Goal: Task Accomplishment & Management: Complete application form

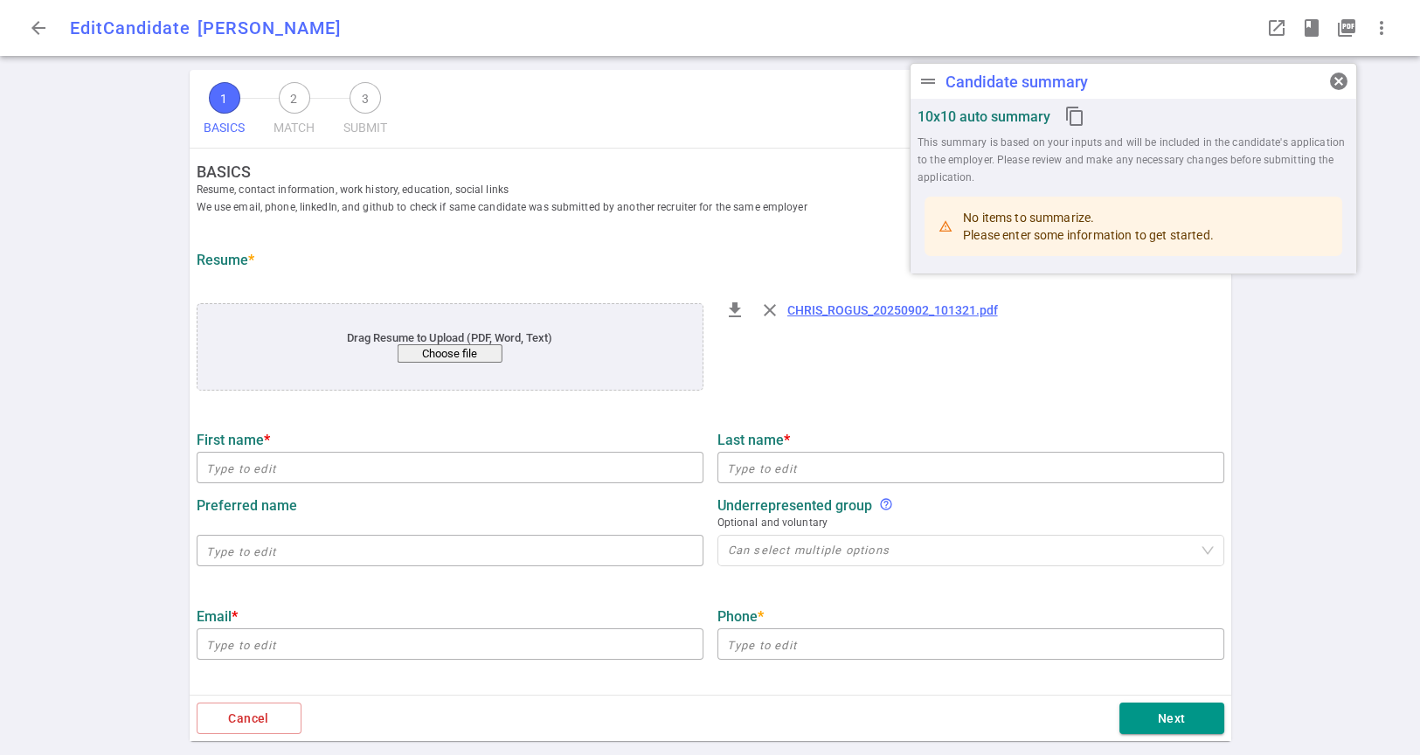
type input "[PERSON_NAME]"
type input "[EMAIL_ADDRESS][DOMAIN_NAME]"
type input "[PHONE_NUMBER]"
type input "[URL][DOMAIN_NAME][PERSON_NAME]"
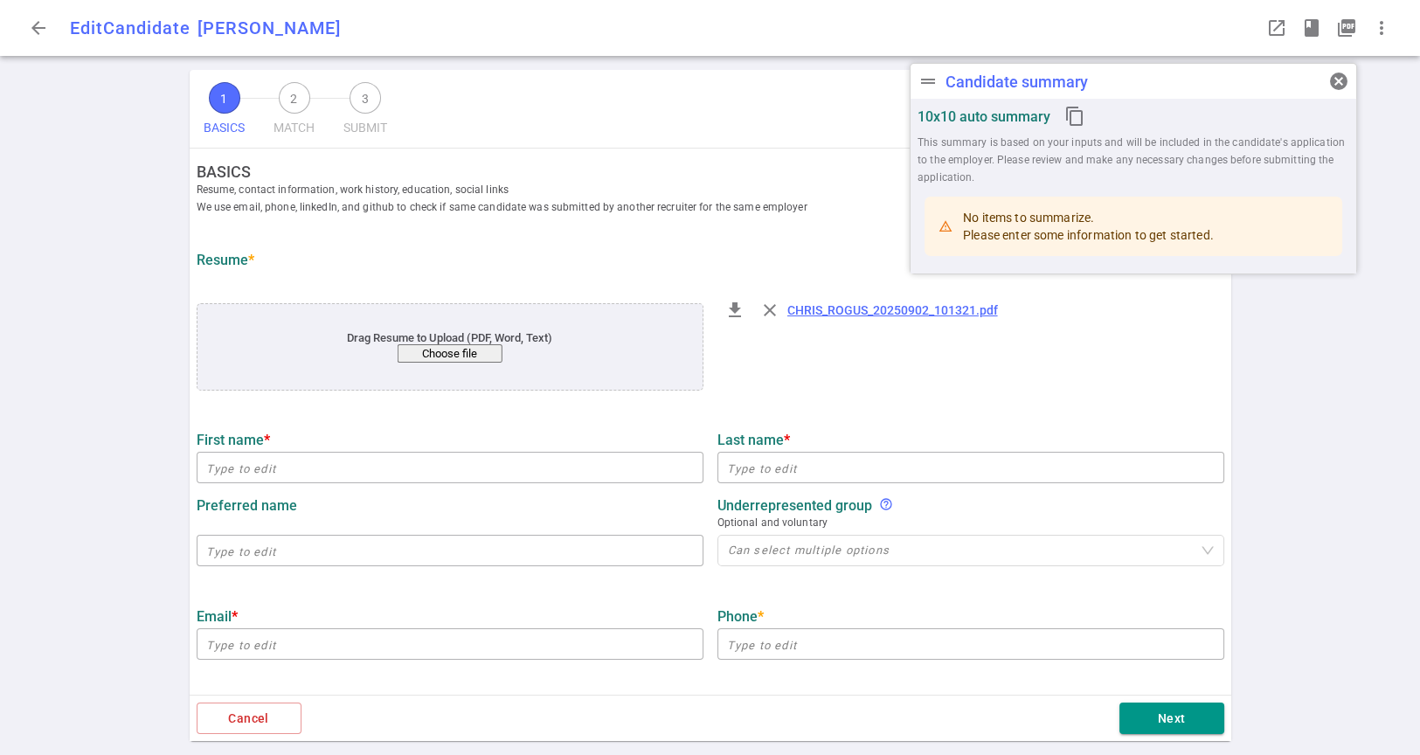
type input "[URL][DOMAIN_NAME]"
type input "[URL][DOMAIN_NAME][PERSON_NAME]"
type input "Screenvault"
type textarea "Co-founder / CTO"
type input "24.8"
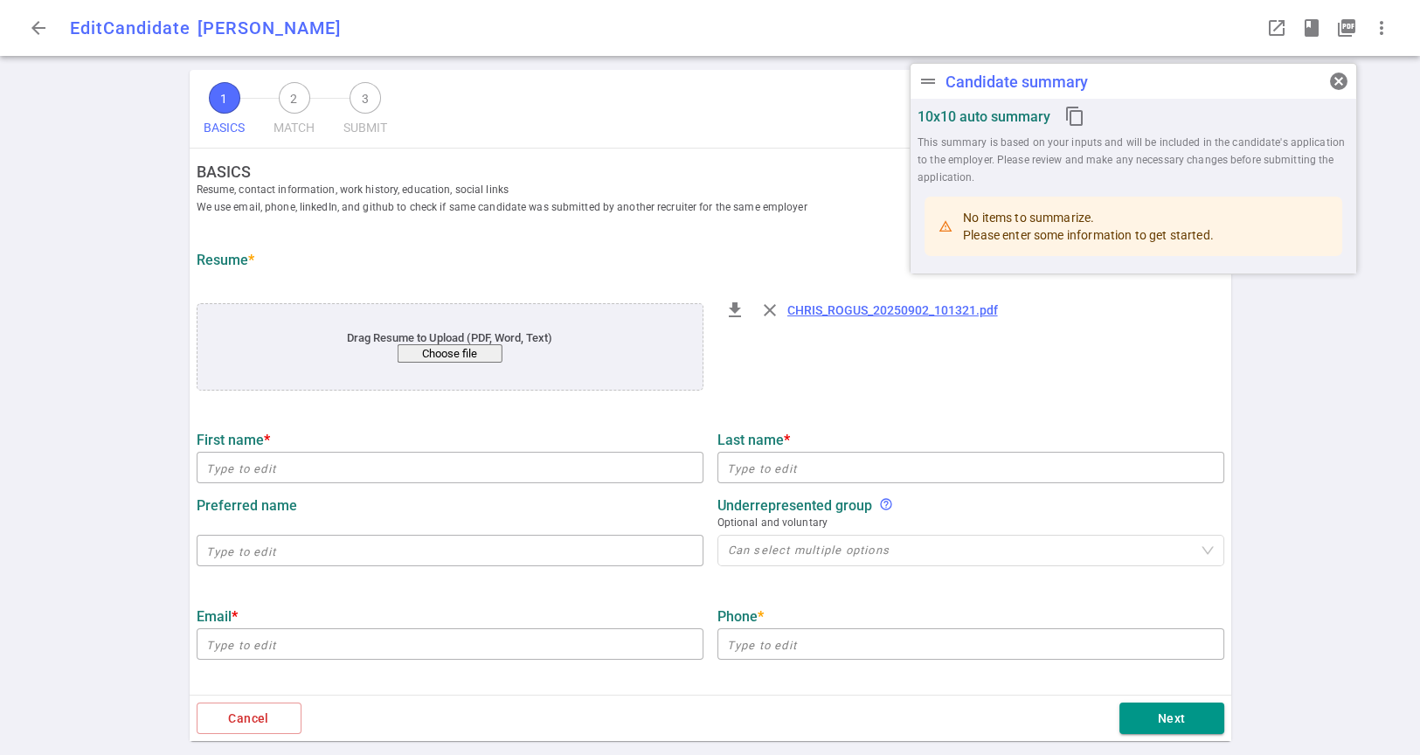
type input "24"
type input "[US_STATE][GEOGRAPHIC_DATA]"
type input "Cognitive Science"
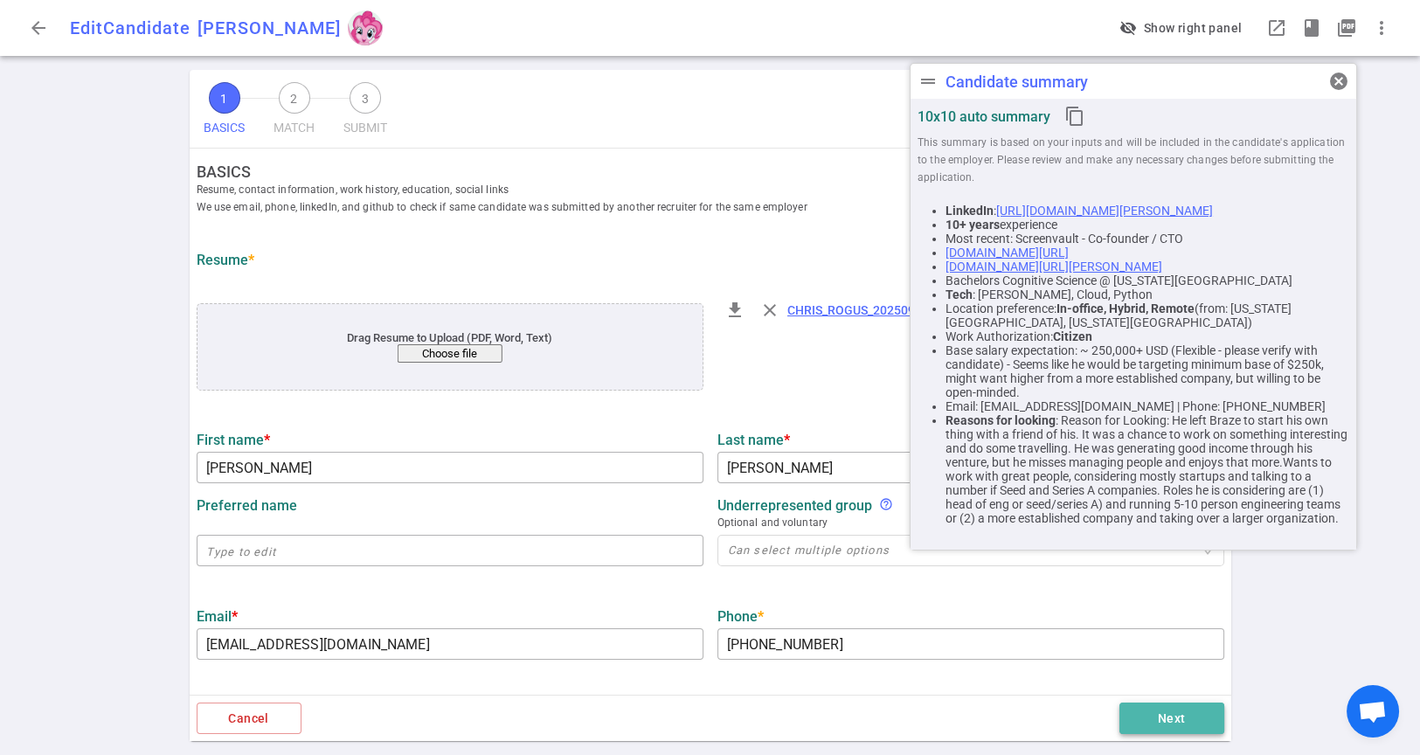
click at [1191, 715] on button "Next" at bounding box center [1171, 719] width 105 height 32
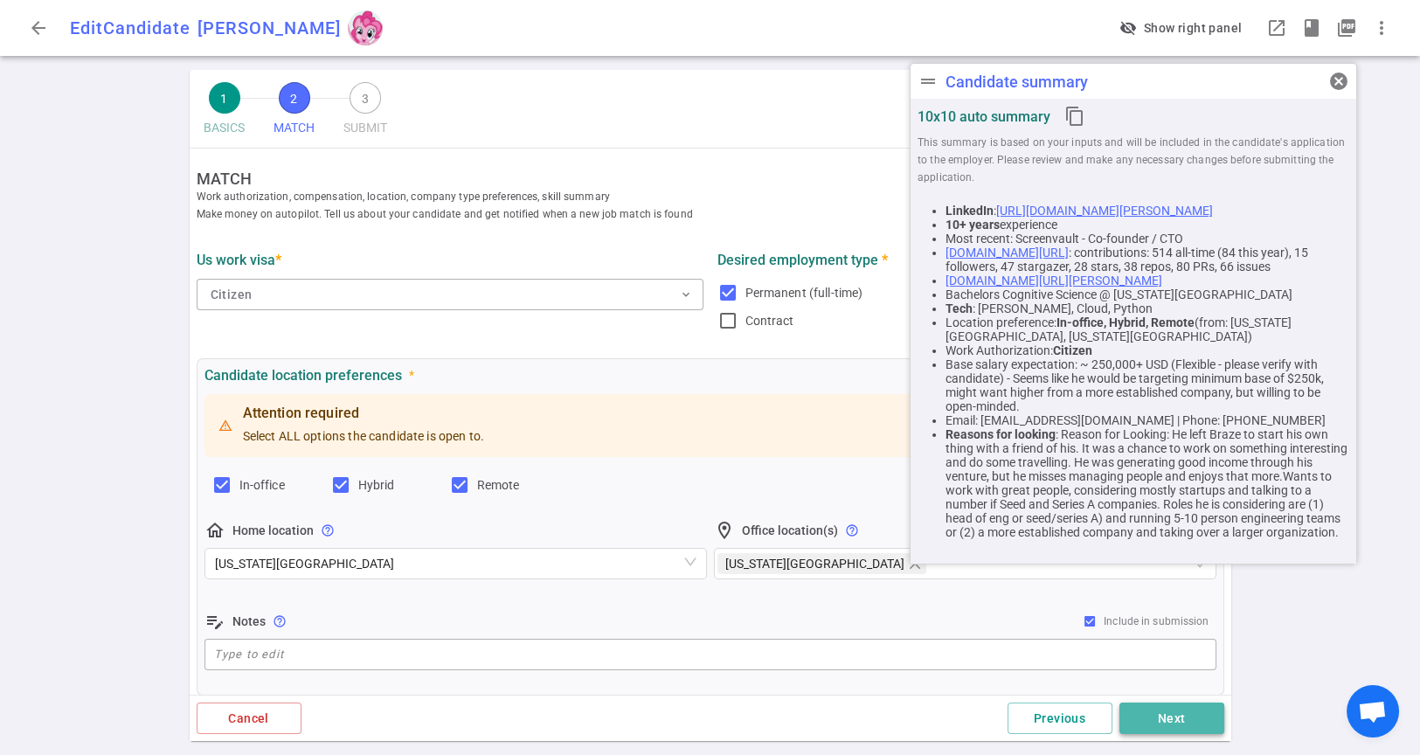
click at [1168, 717] on button "Next" at bounding box center [1171, 719] width 105 height 32
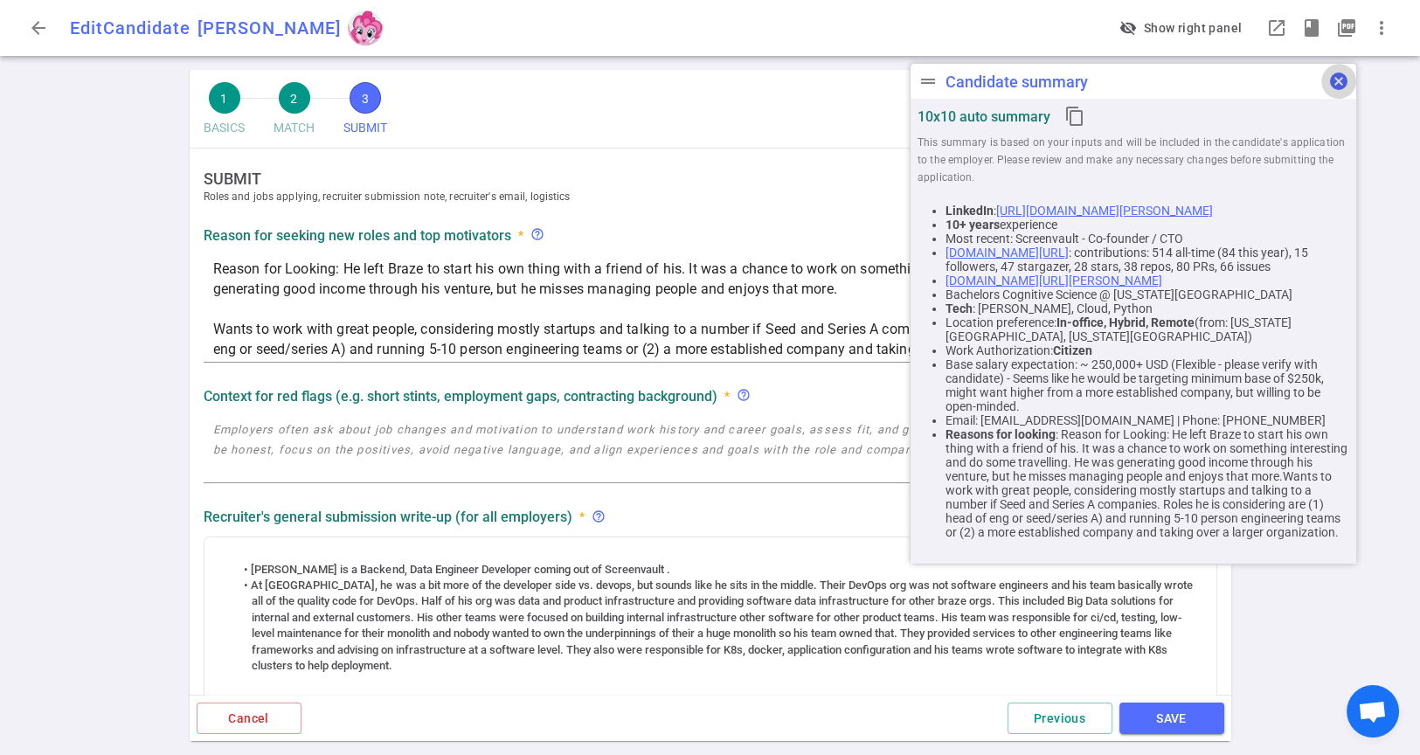
click at [1339, 77] on span "cancel" at bounding box center [1338, 81] width 21 height 21
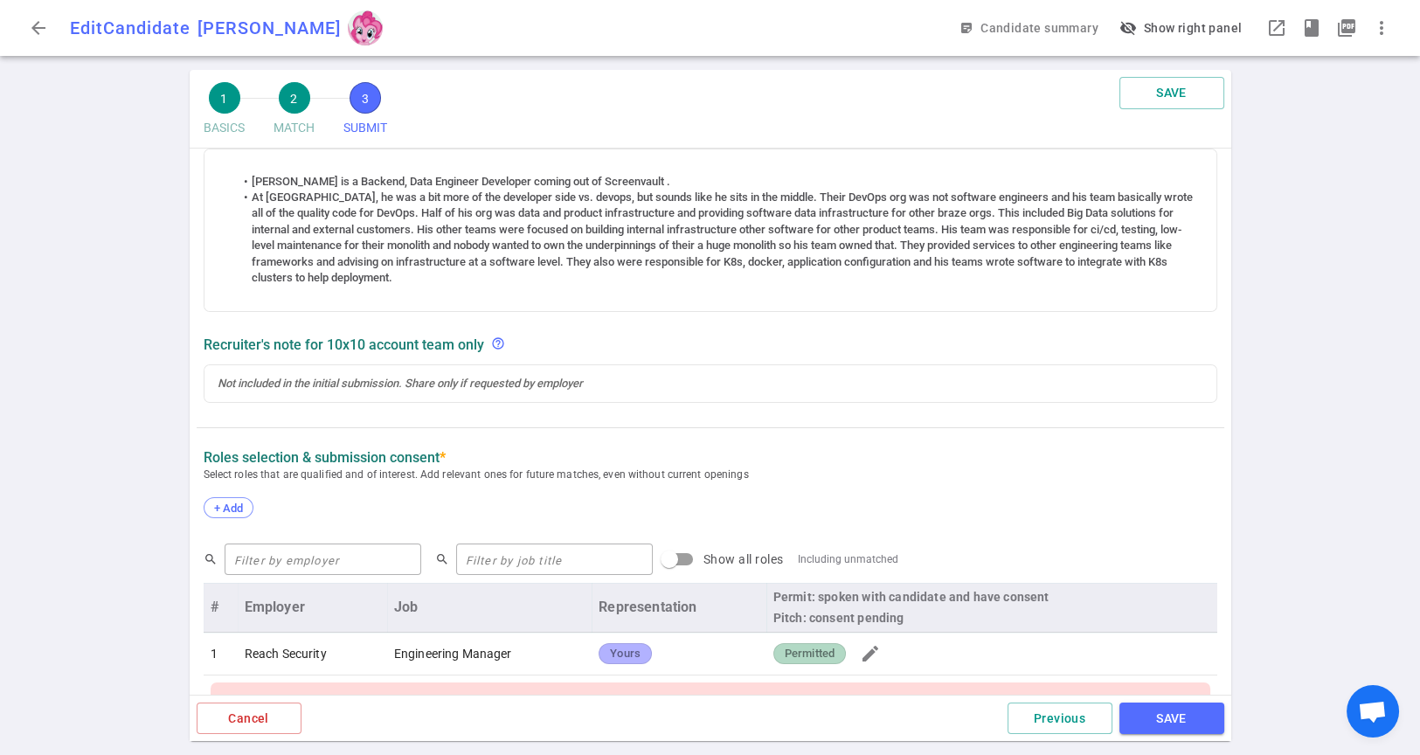
scroll to position [840, 0]
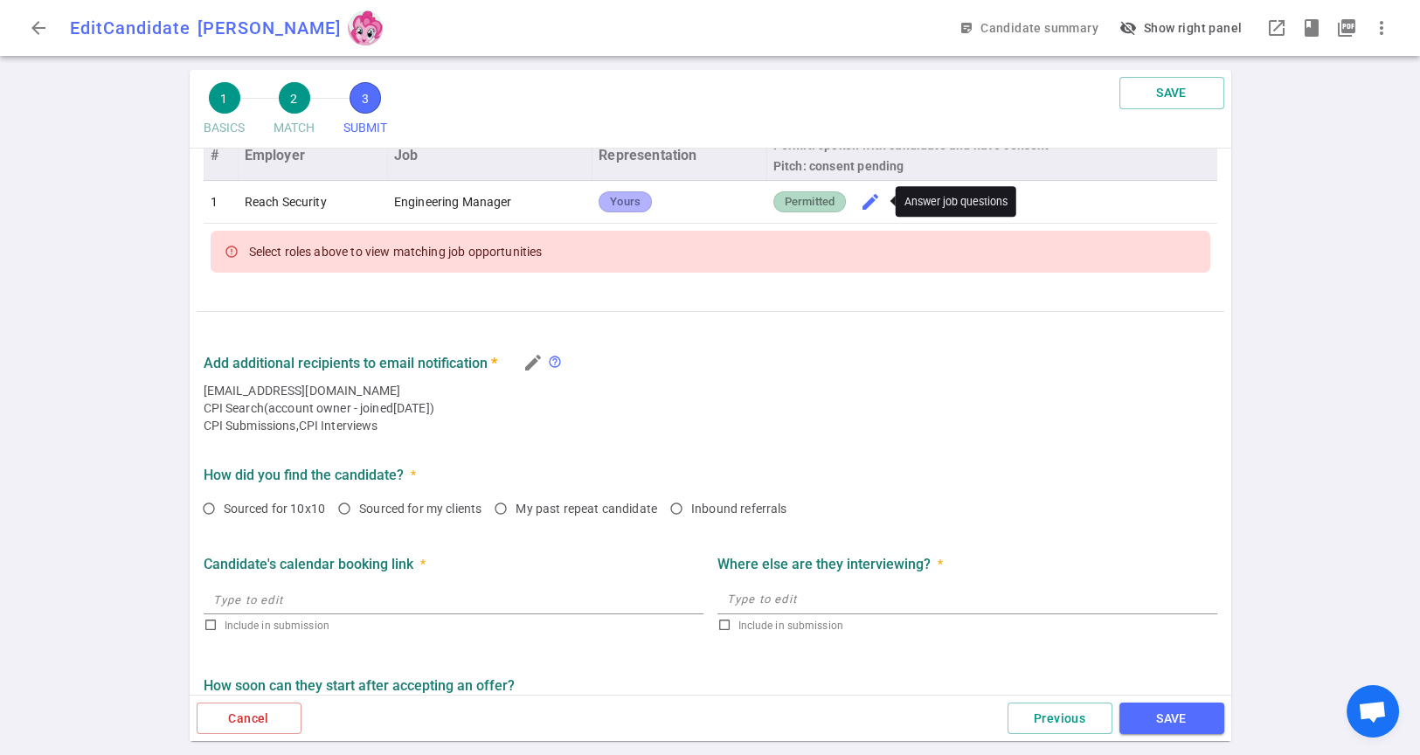
click at [871, 197] on span "edit" at bounding box center [870, 201] width 21 height 21
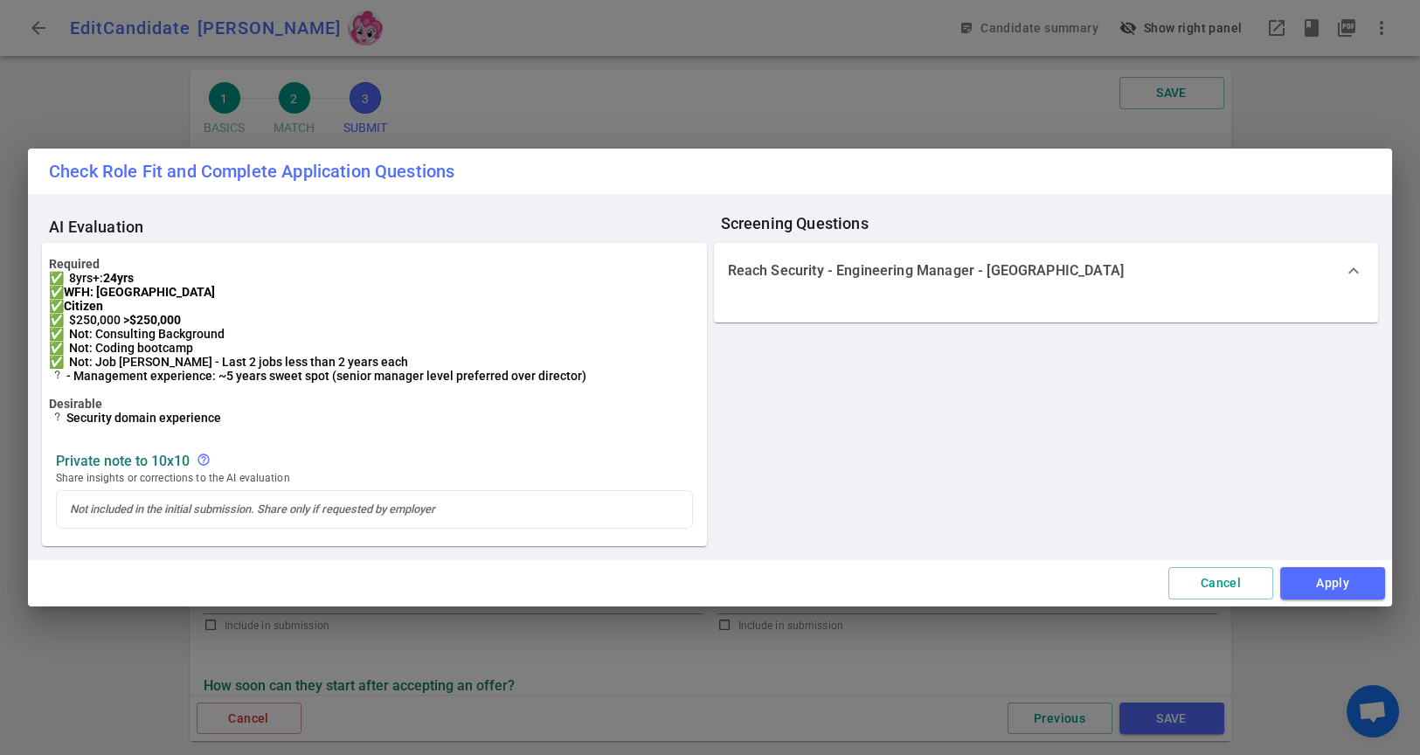
click at [1358, 260] on span "expand_more" at bounding box center [1353, 270] width 21 height 21
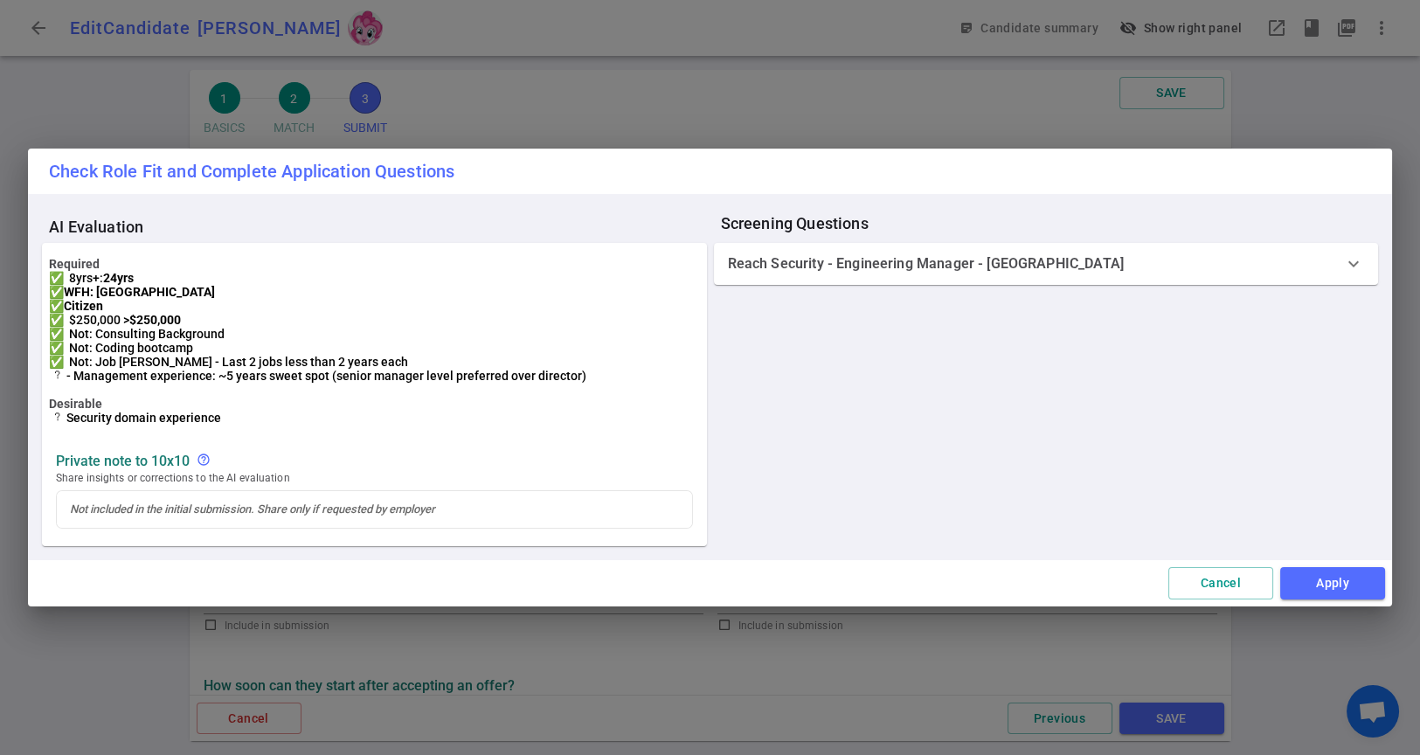
click at [1350, 254] on span "expand_more" at bounding box center [1353, 263] width 21 height 21
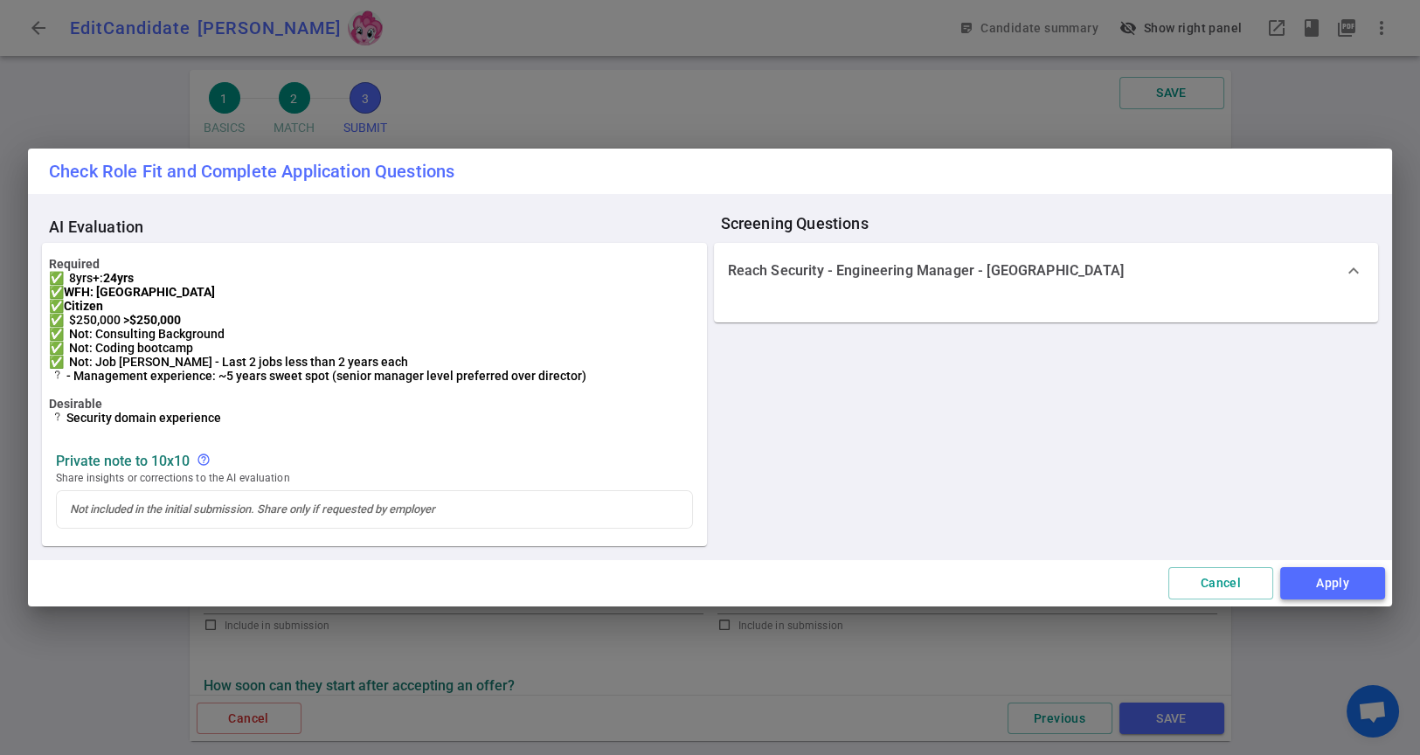
click at [1337, 599] on button "Apply" at bounding box center [1332, 583] width 105 height 32
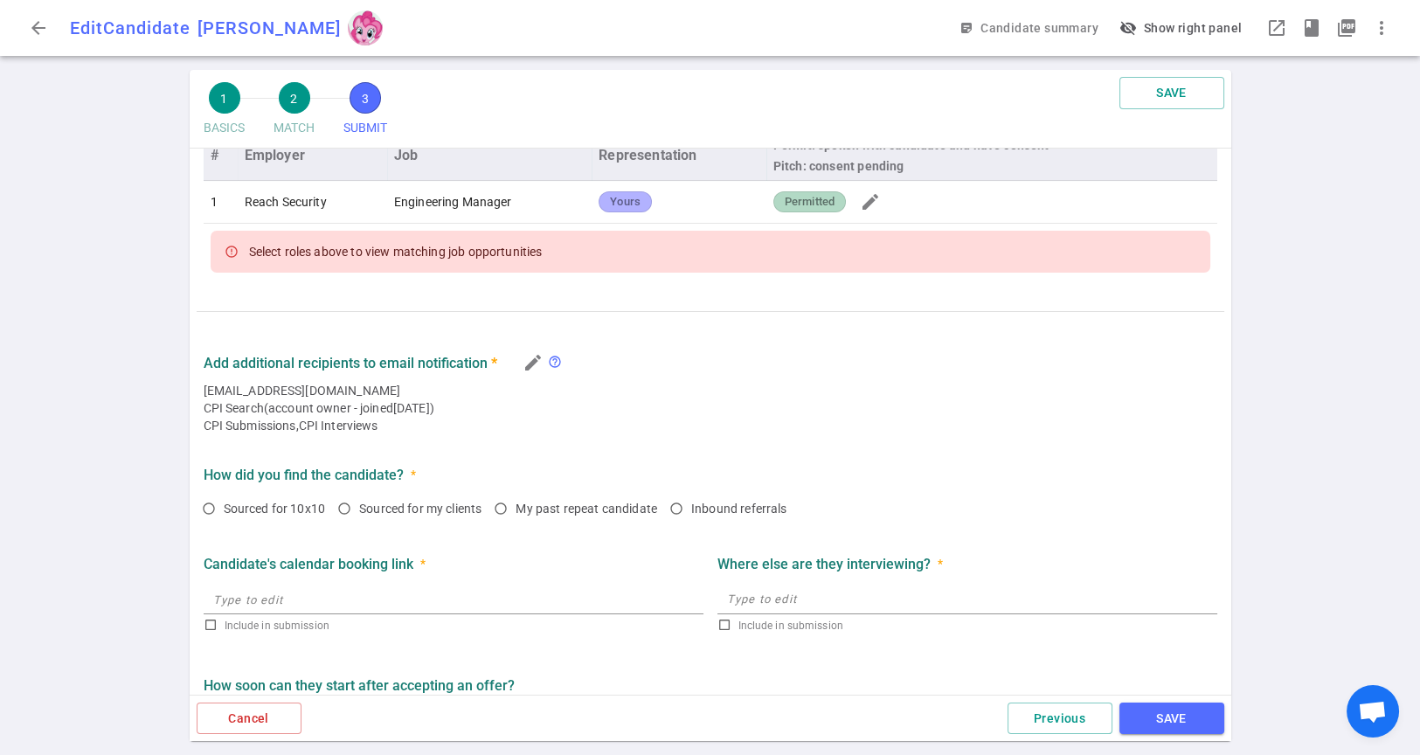
click at [356, 204] on td "Reach Security" at bounding box center [312, 202] width 149 height 43
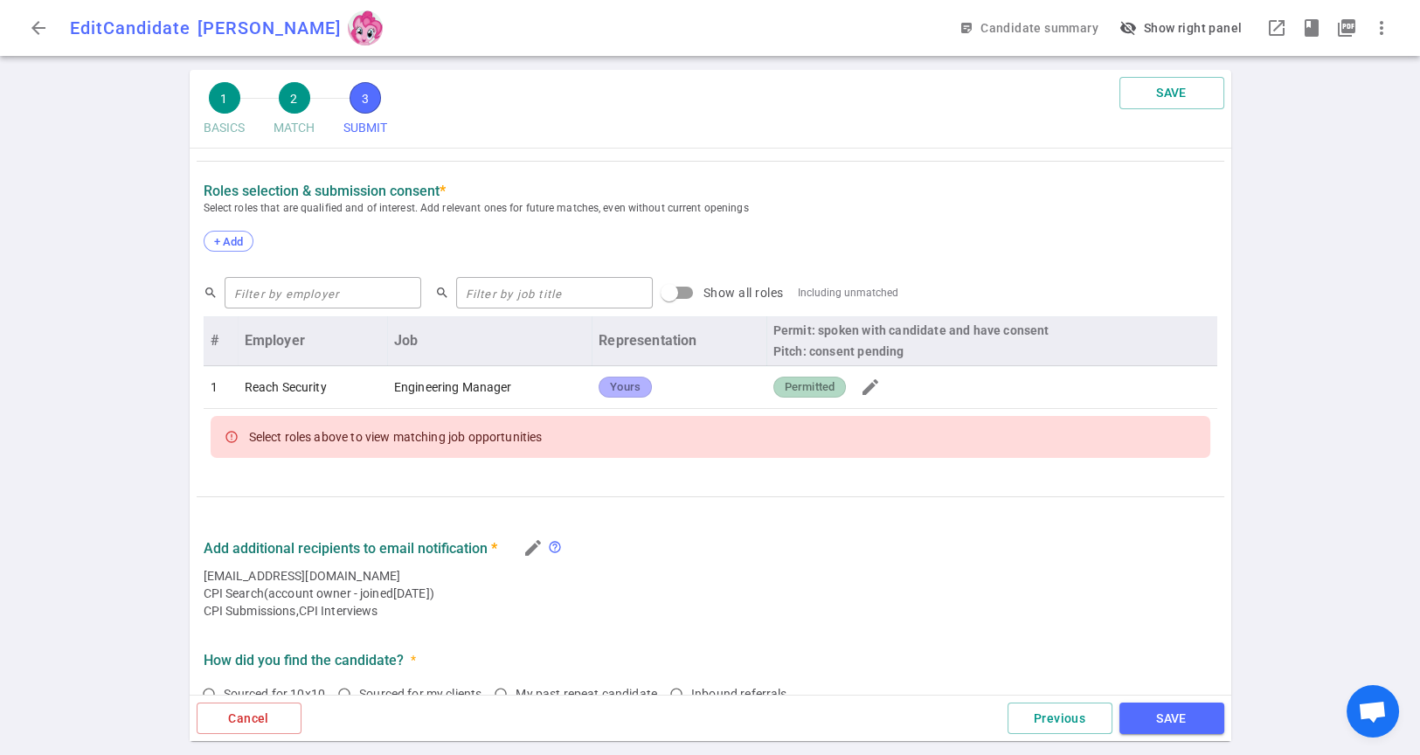
scroll to position [646, 0]
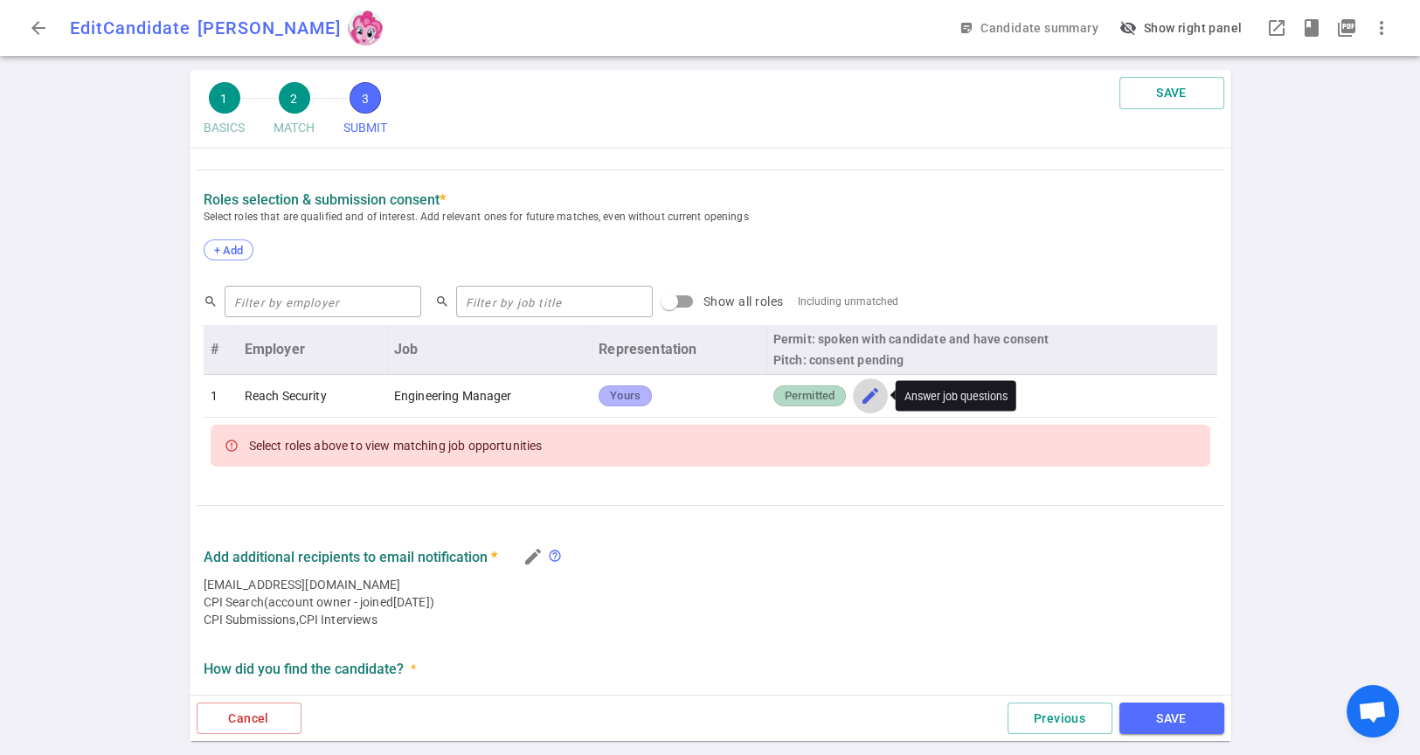
click at [864, 401] on span "edit" at bounding box center [870, 395] width 21 height 21
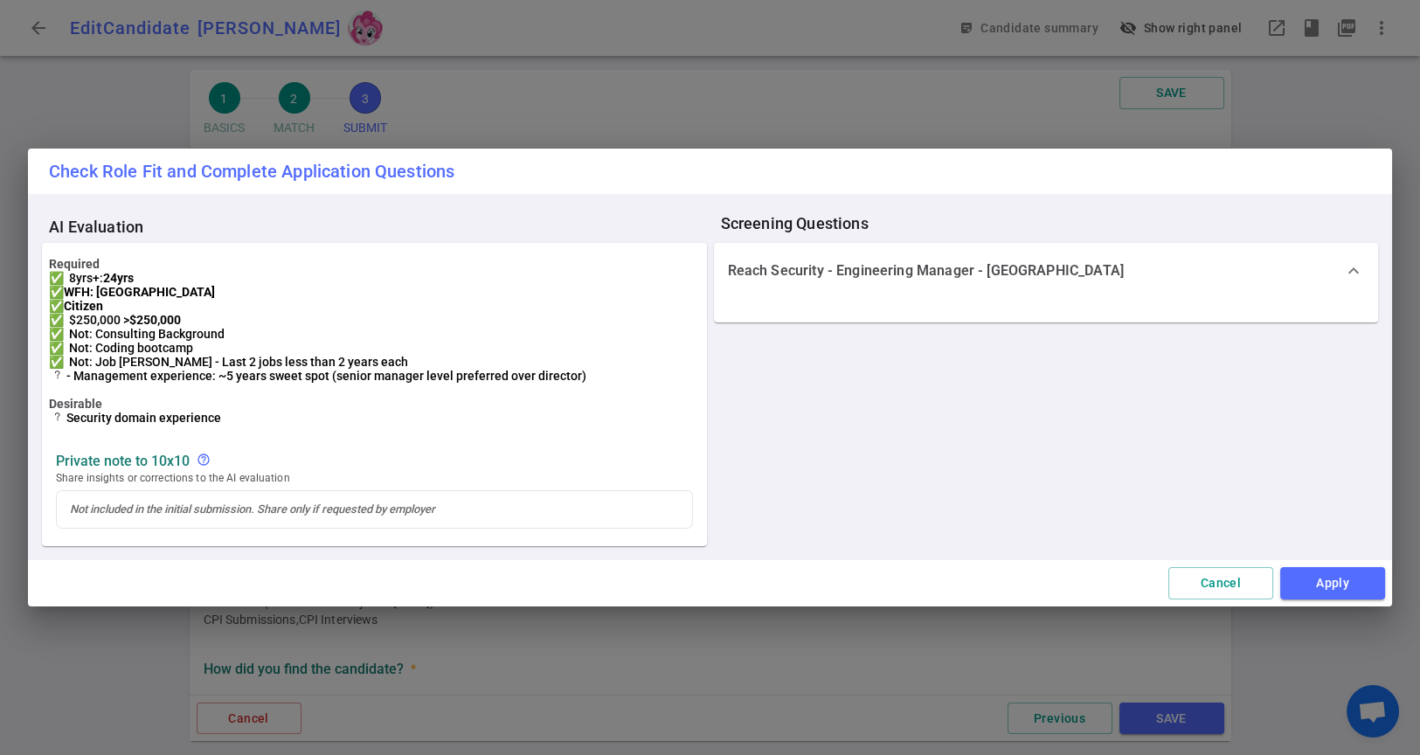
click at [907, 262] on p "Reach Security - Engineering Manager - [GEOGRAPHIC_DATA]" at bounding box center [926, 270] width 396 height 17
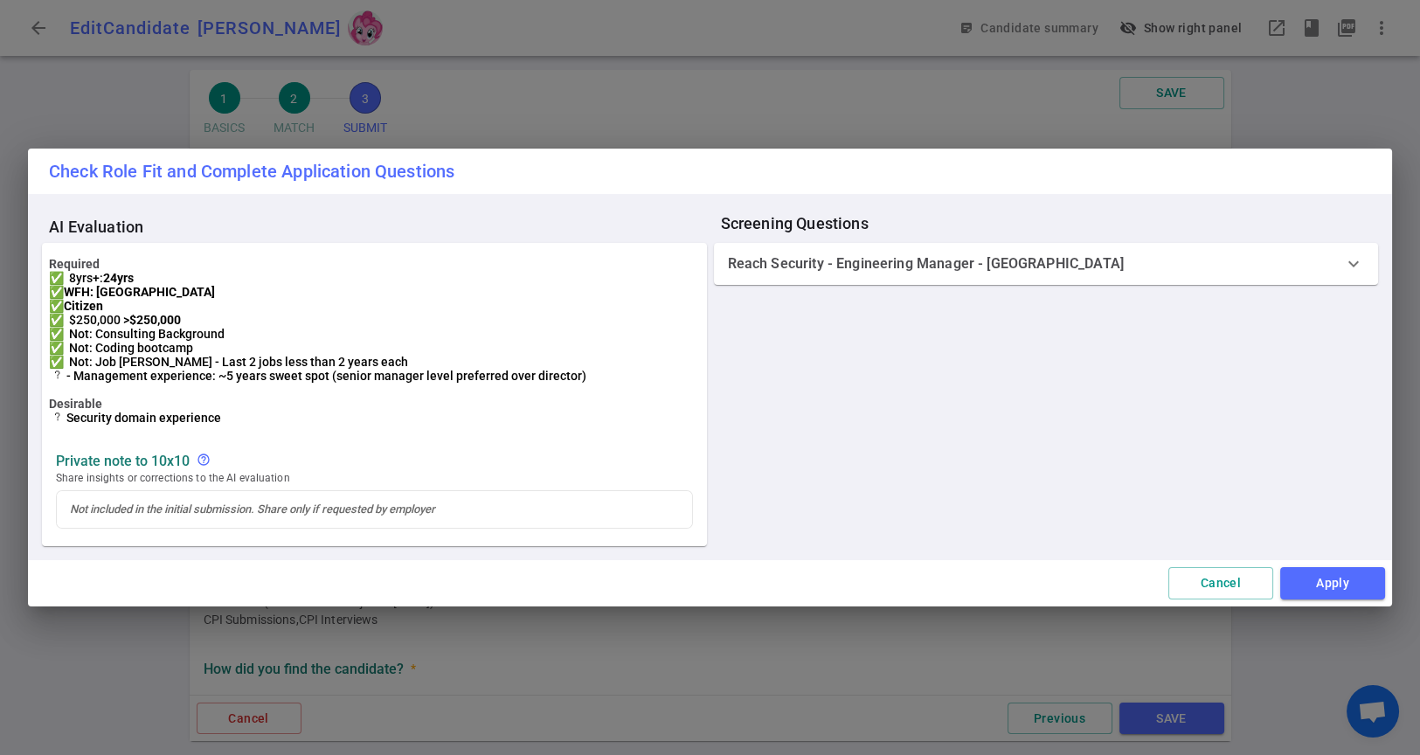
click at [907, 260] on p "Reach Security - Engineering Manager - [GEOGRAPHIC_DATA]" at bounding box center [926, 263] width 396 height 17
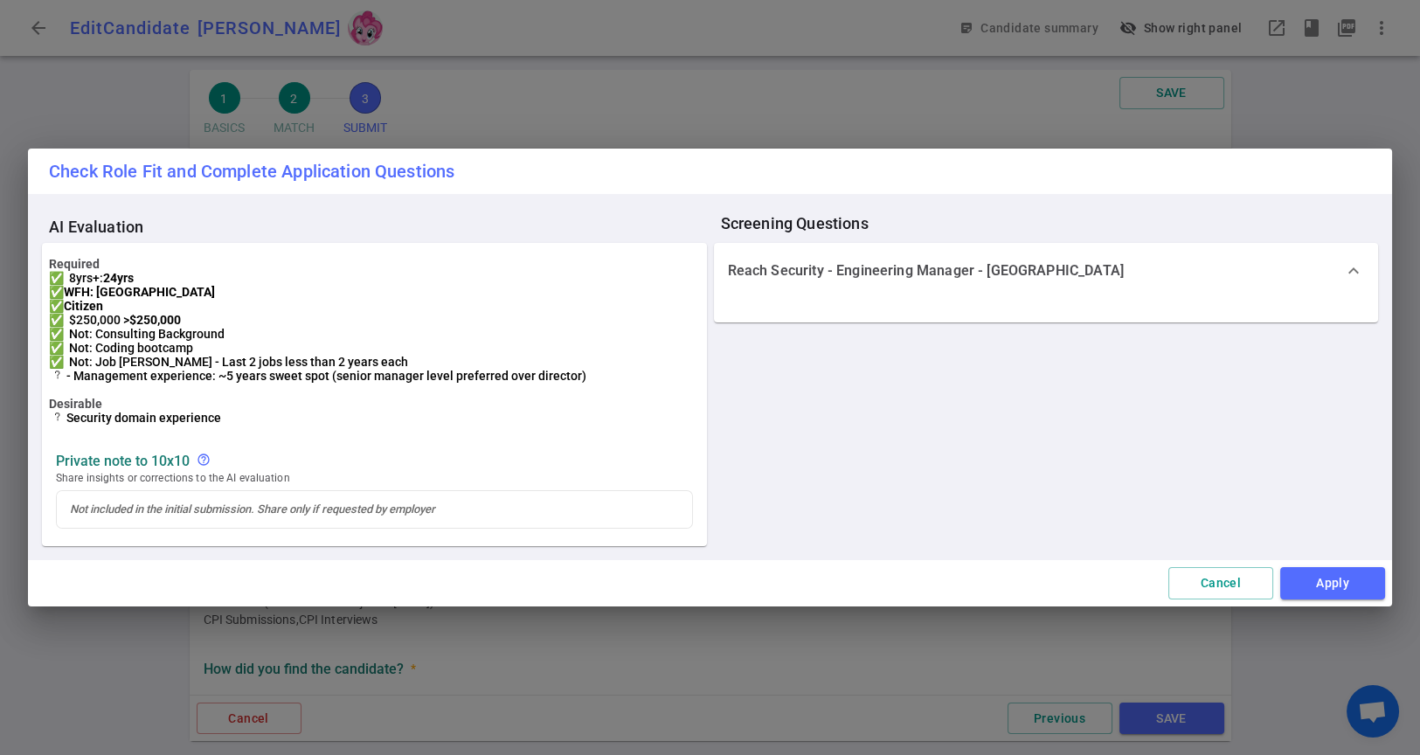
click at [907, 262] on p "Reach Security - Engineering Manager - [GEOGRAPHIC_DATA]" at bounding box center [926, 270] width 396 height 17
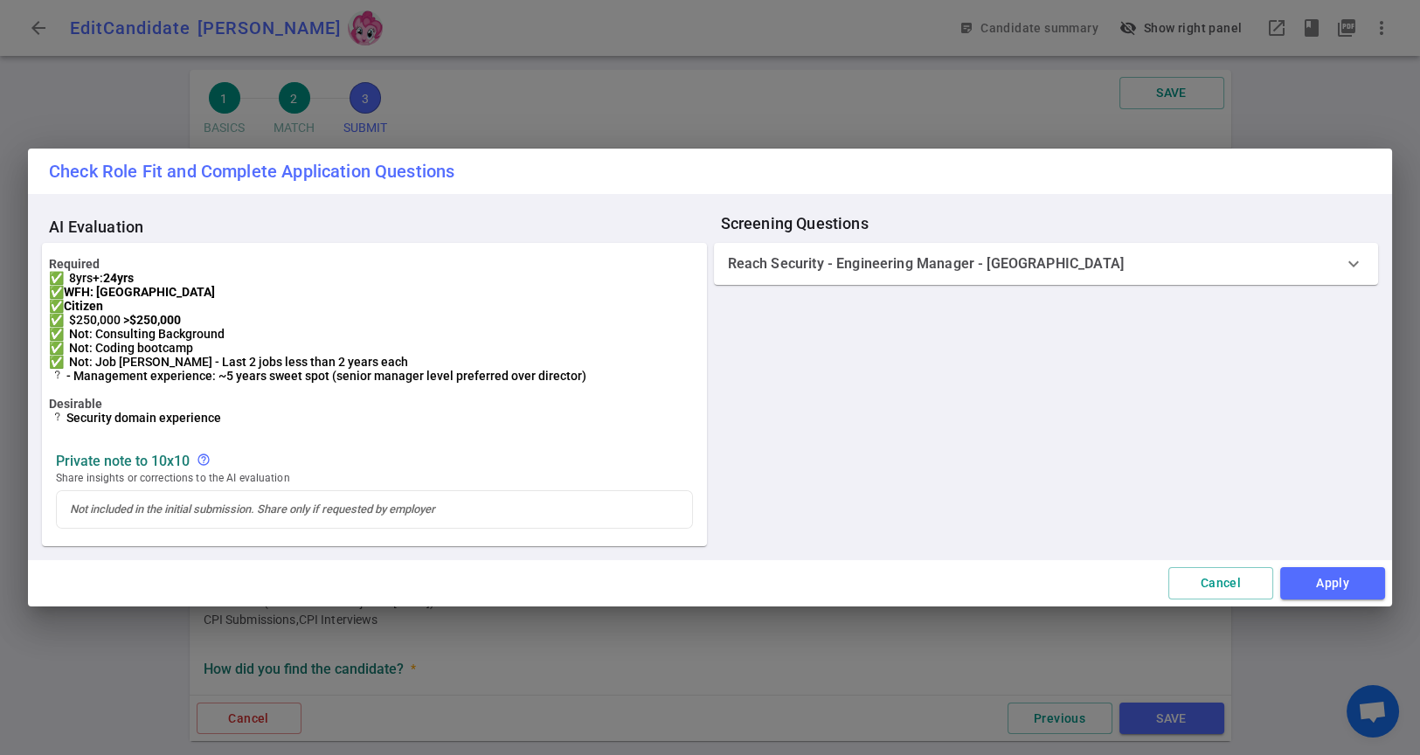
click at [907, 260] on p "Reach Security - Engineering Manager - [GEOGRAPHIC_DATA]" at bounding box center [926, 263] width 396 height 17
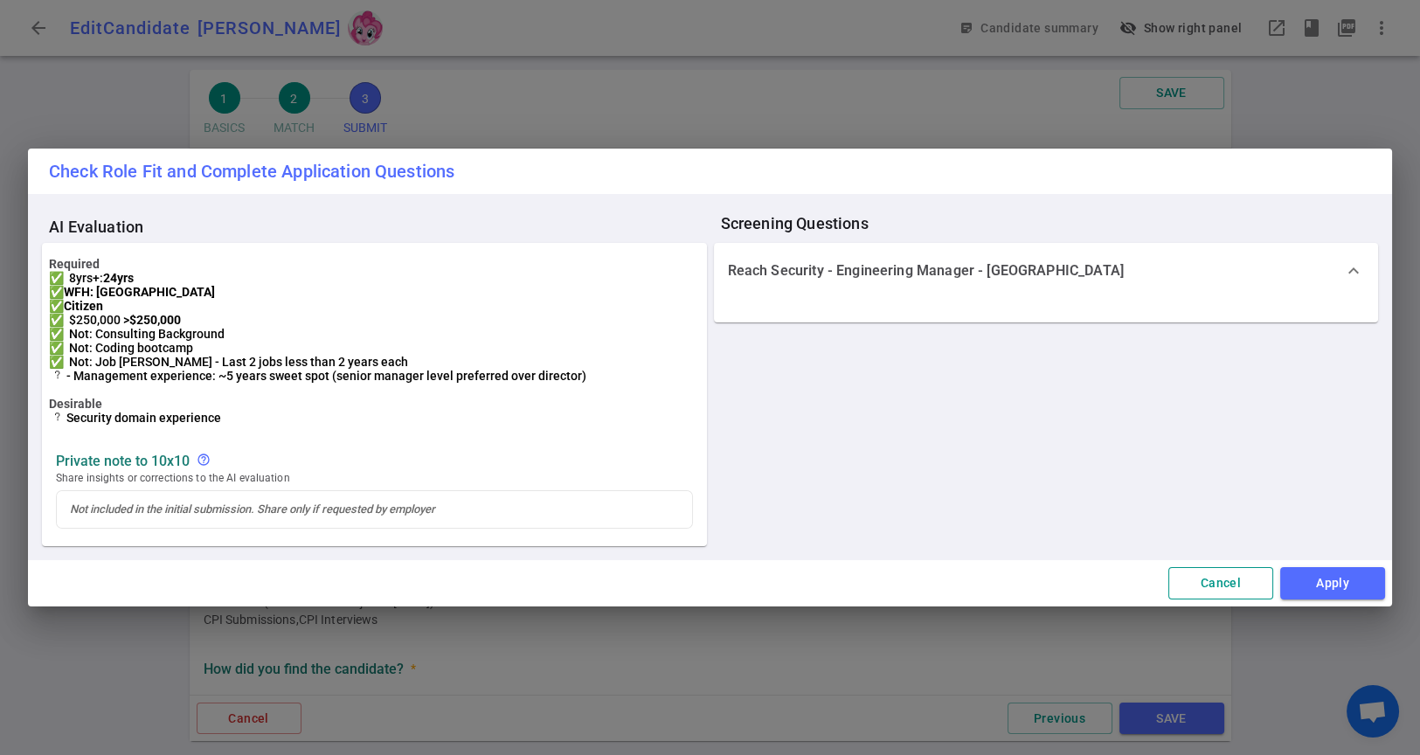
click at [1208, 583] on button "Cancel" at bounding box center [1220, 583] width 105 height 32
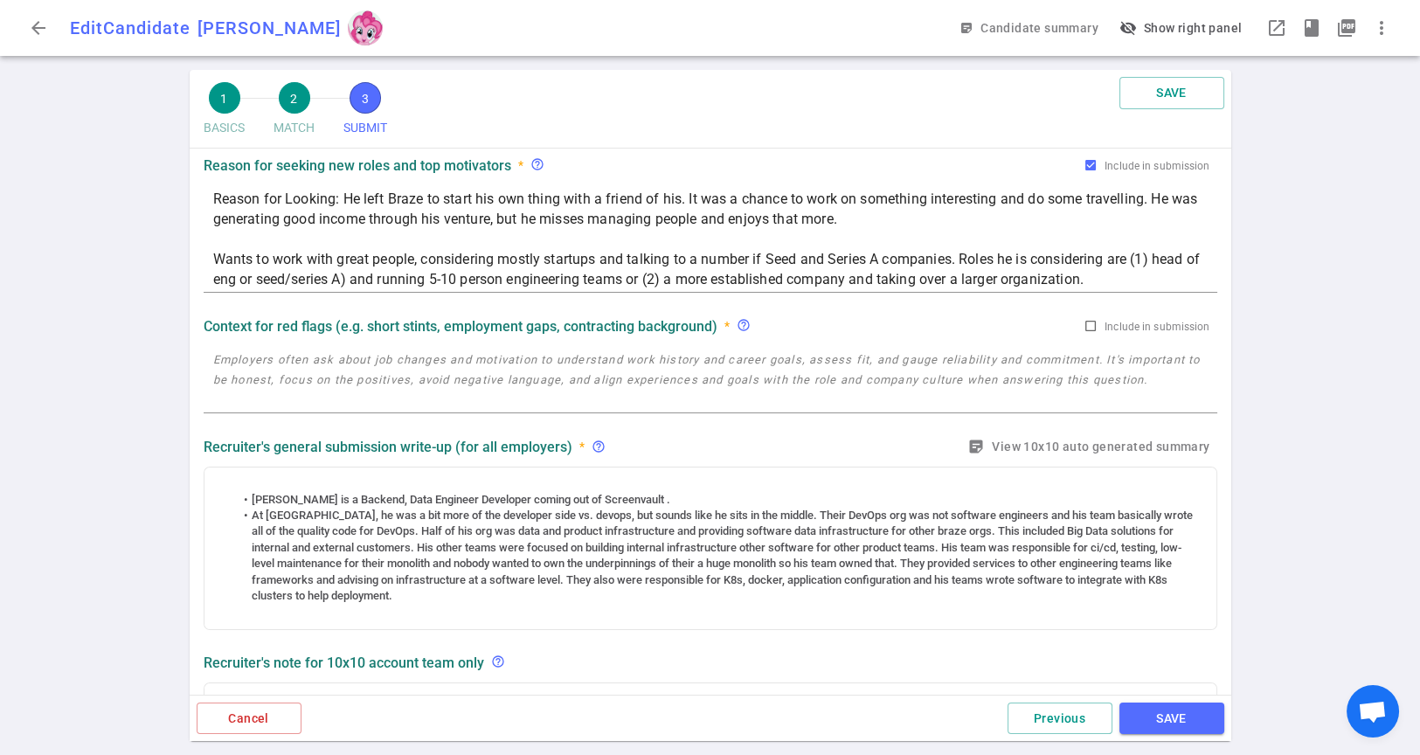
scroll to position [63, 0]
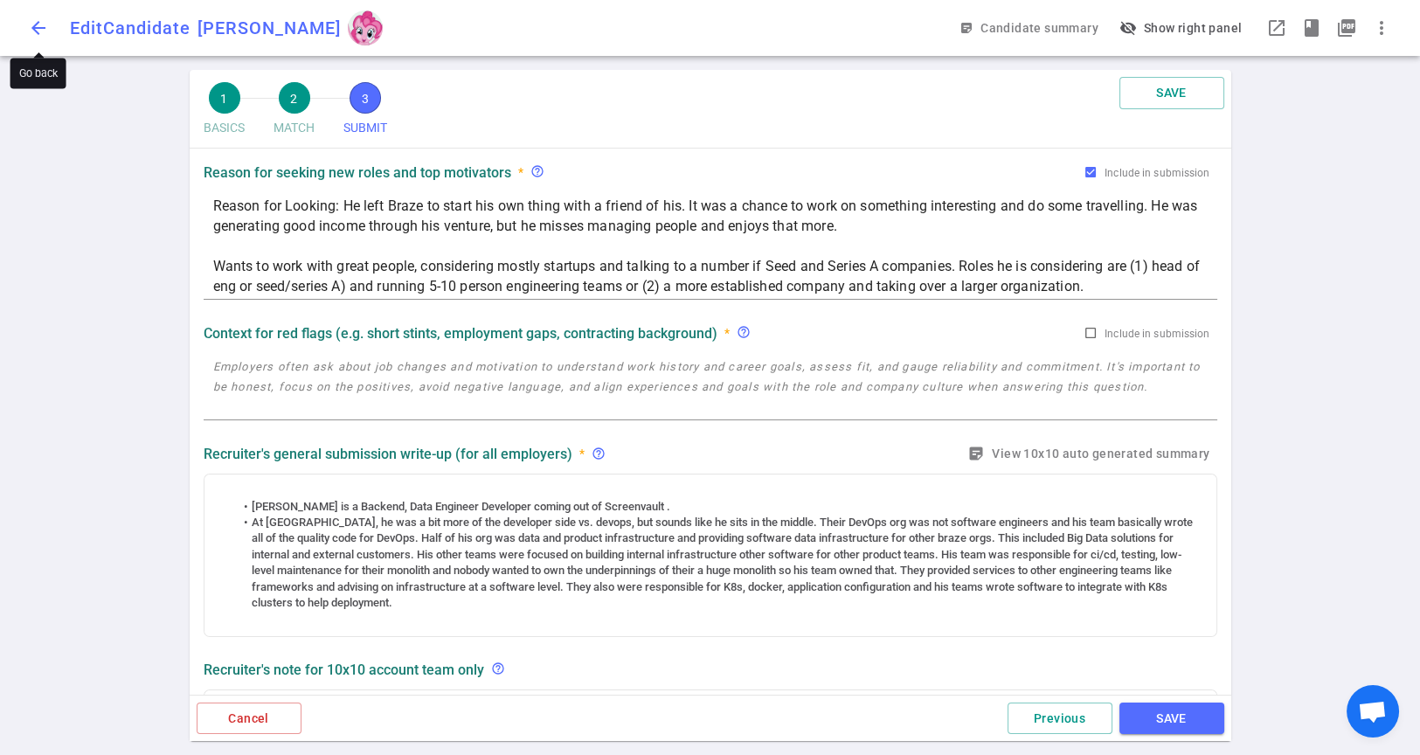
click at [41, 37] on span "arrow_back" at bounding box center [38, 27] width 21 height 21
click at [34, 27] on span "arrow_back" at bounding box center [38, 27] width 21 height 21
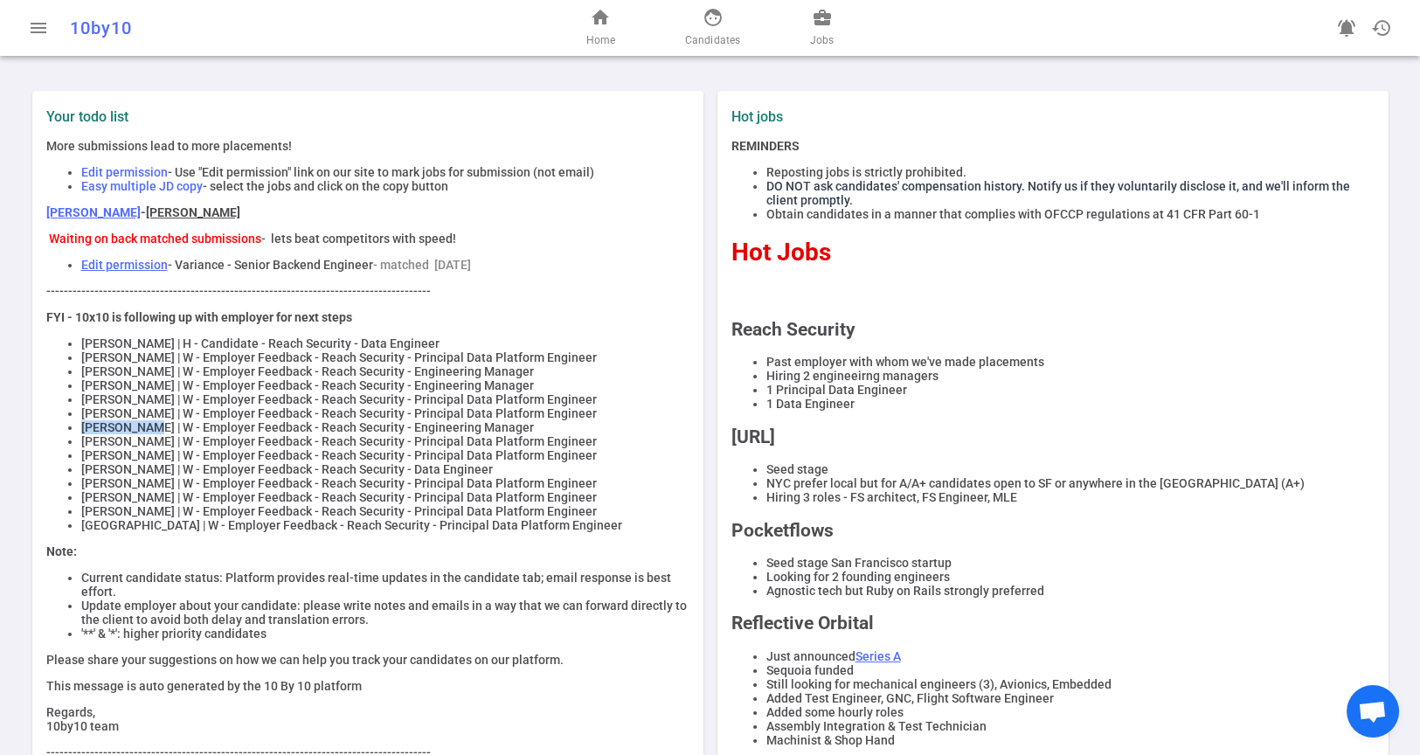
drag, startPoint x: 136, startPoint y: 441, endPoint x: 77, endPoint y: 443, distance: 59.4
click at [81, 434] on li "Brian Walsh | W - Employer Feedback - Reach Security - Engineering Manager" at bounding box center [385, 427] width 608 height 14
copy li "Brian Walsh"
click at [715, 22] on span "face" at bounding box center [713, 17] width 21 height 21
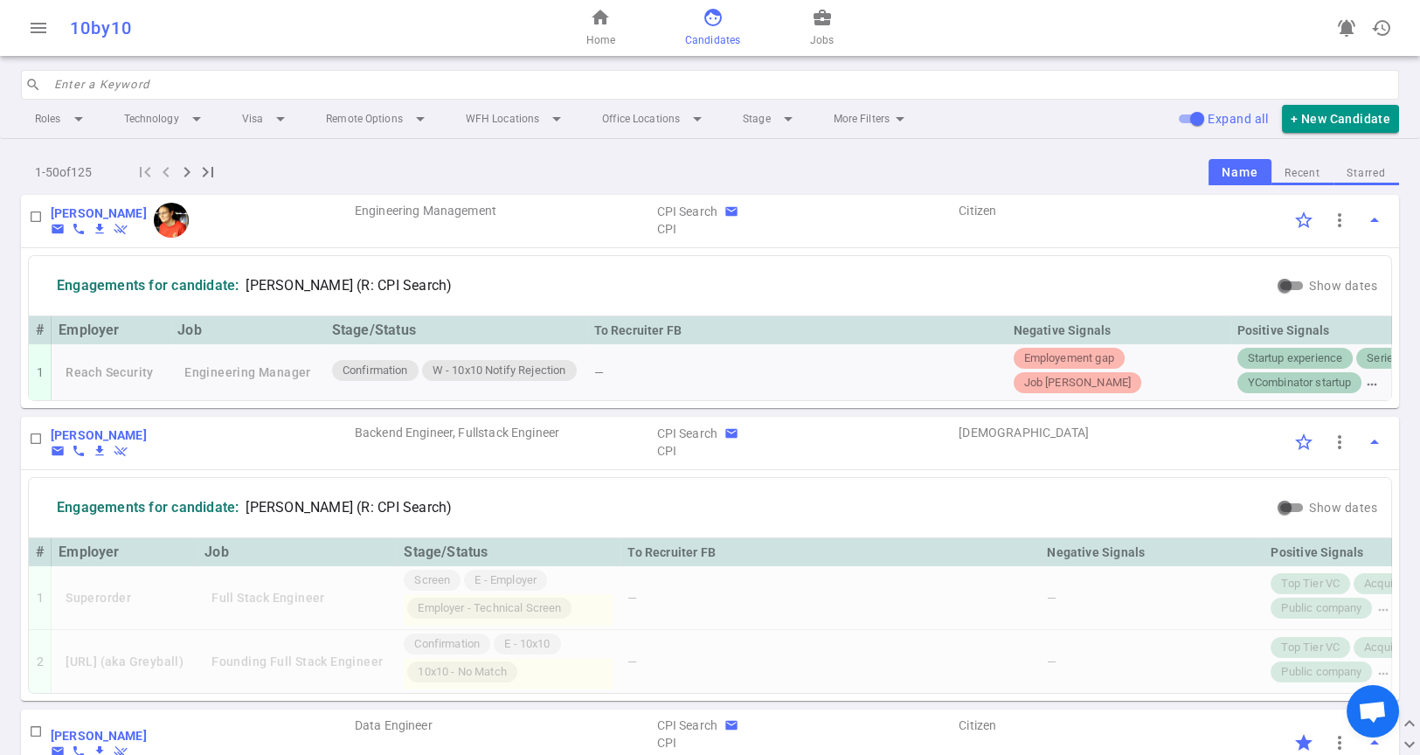
click at [199, 73] on input "search" at bounding box center [721, 85] width 1334 height 28
paste input "Brian Walsh"
type input "Brian Walsh"
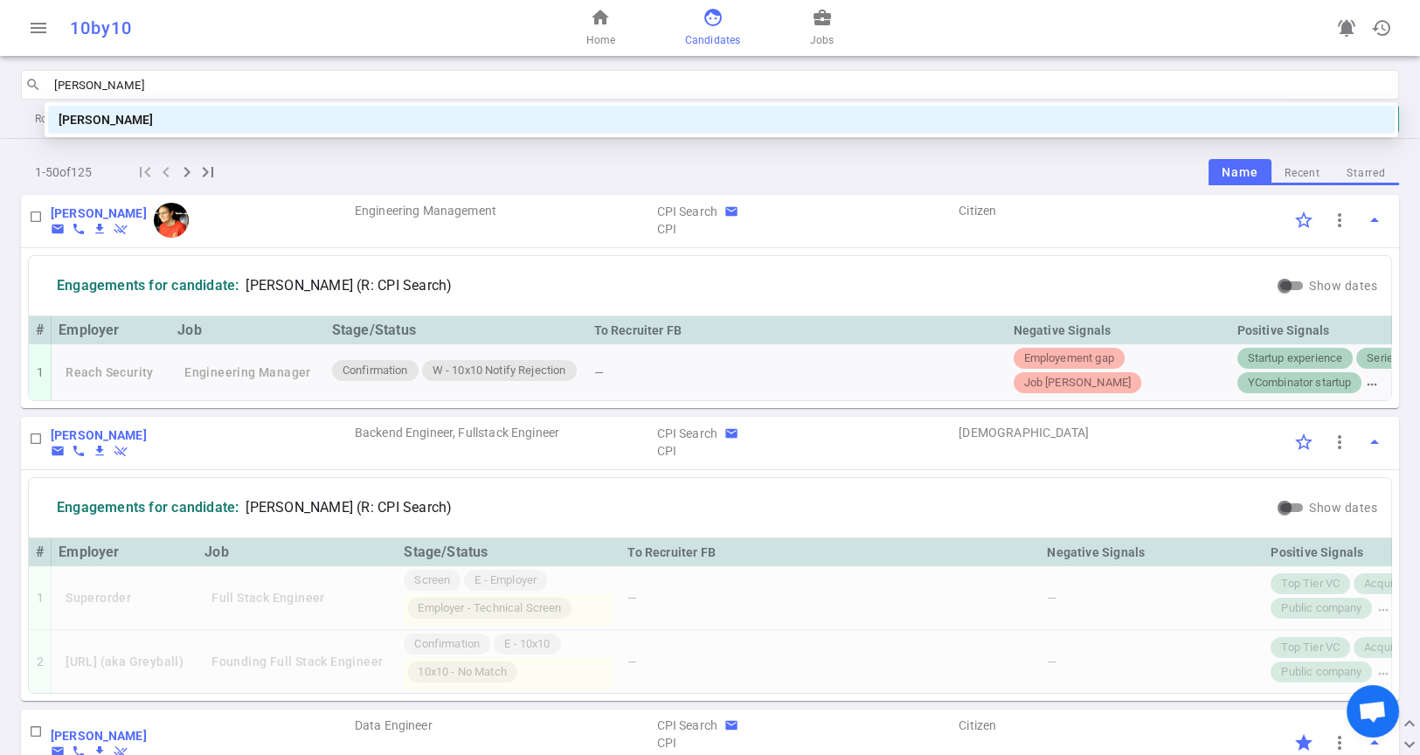
click at [180, 107] on div "Brian Walsh" at bounding box center [721, 120] width 1346 height 28
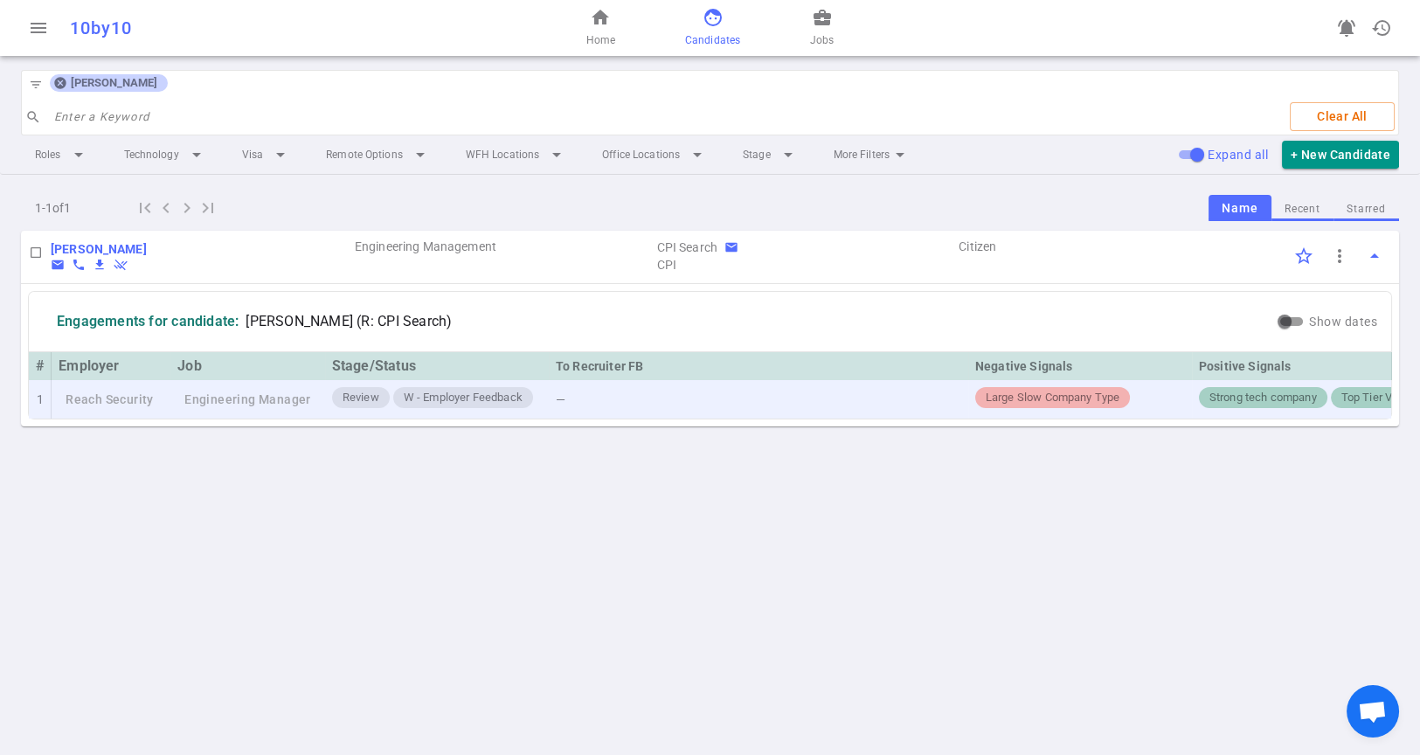
click at [112, 398] on td "Reach Security" at bounding box center [111, 399] width 119 height 39
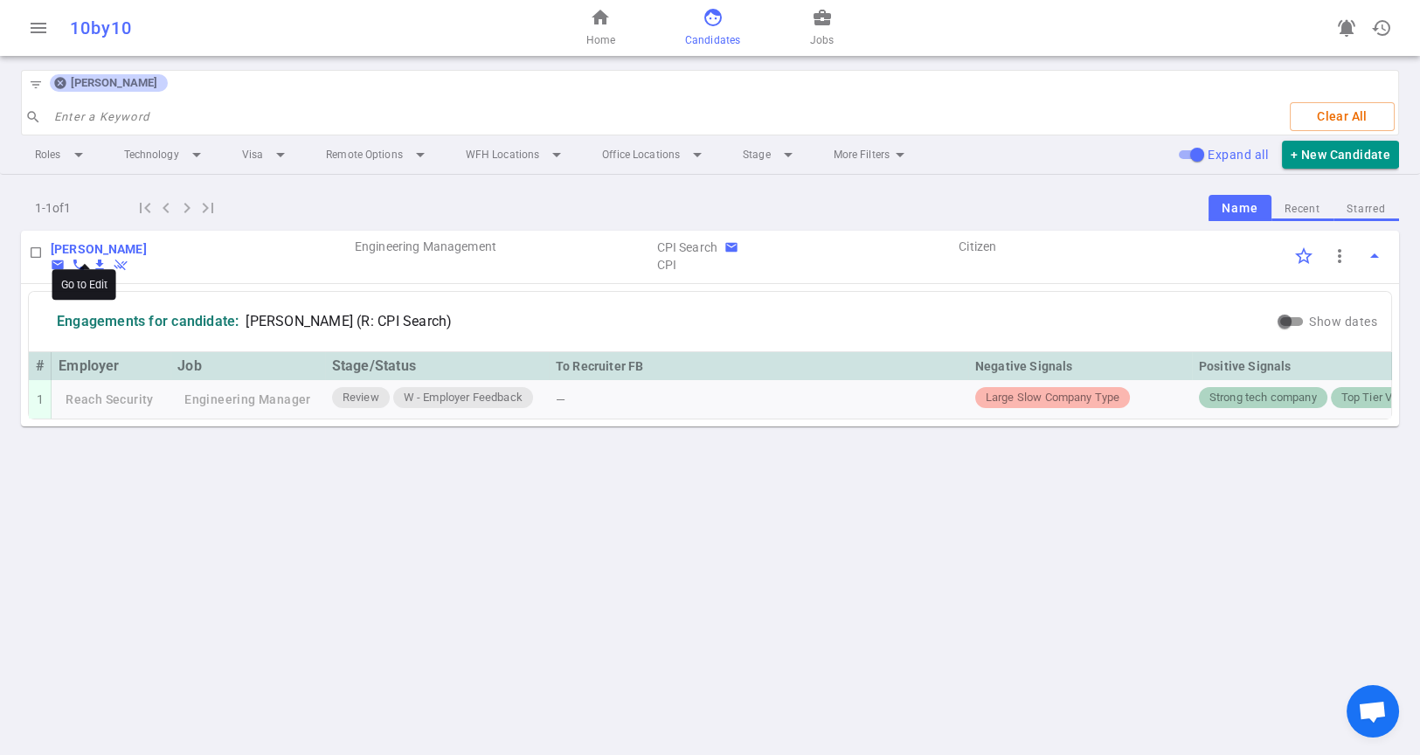
click at [73, 244] on b "Brian Walsh" at bounding box center [99, 249] width 96 height 14
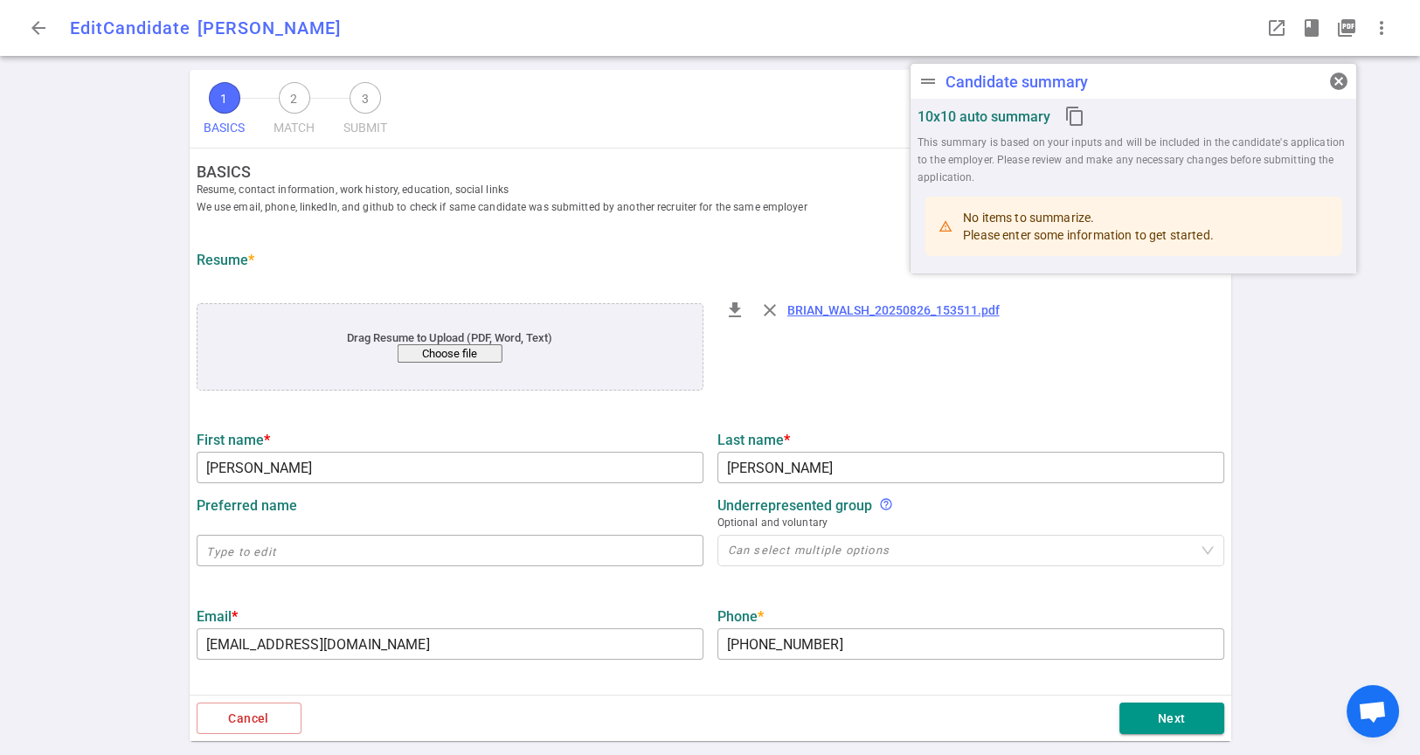
type input "Brian"
type input "Walsh"
type input "walshbm15@gmail.com"
type input "(315) 430-0461"
type input "https://www.linkedin.com/in/brian-walsh-16b3597b"
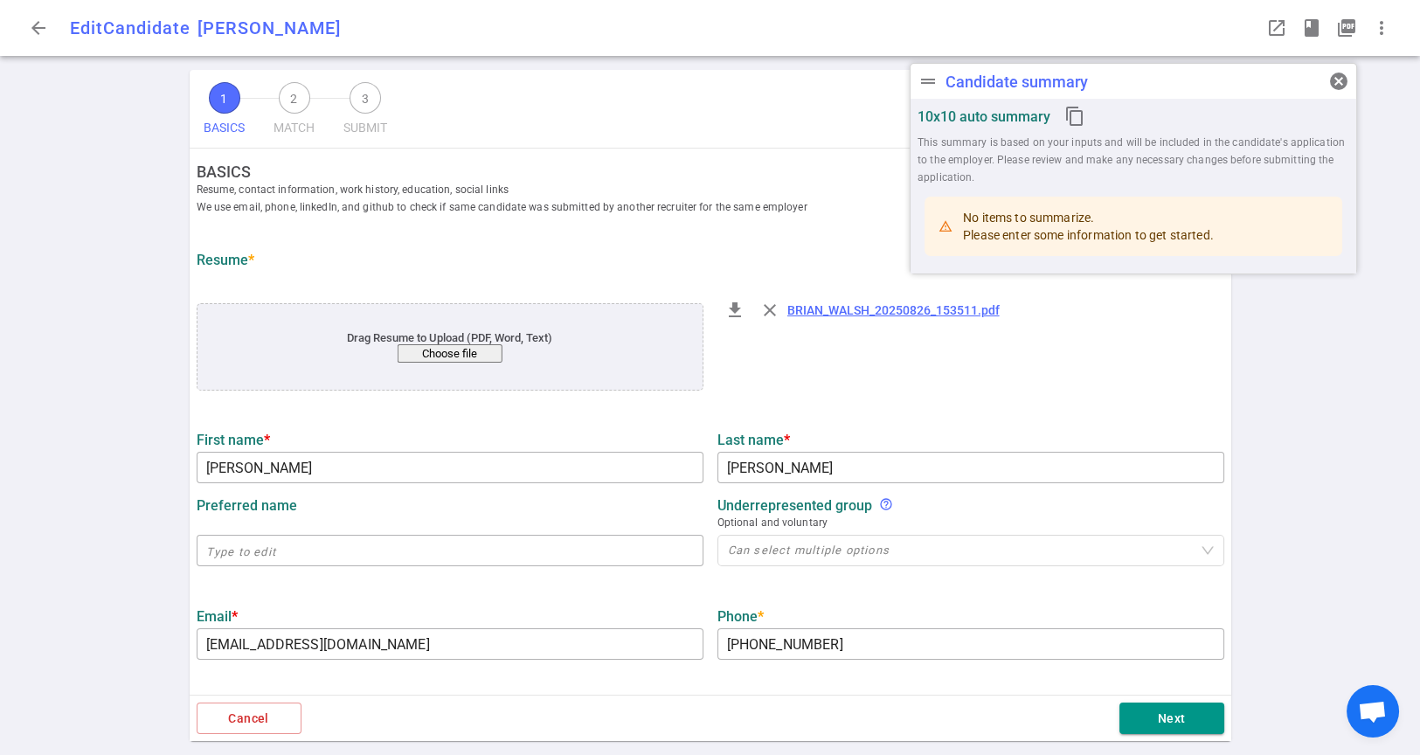
type input "Spotify"
type textarea "Engineering Manager Advertising Data Ingestion Platform"
type input "11.2"
type input "Clarkson University"
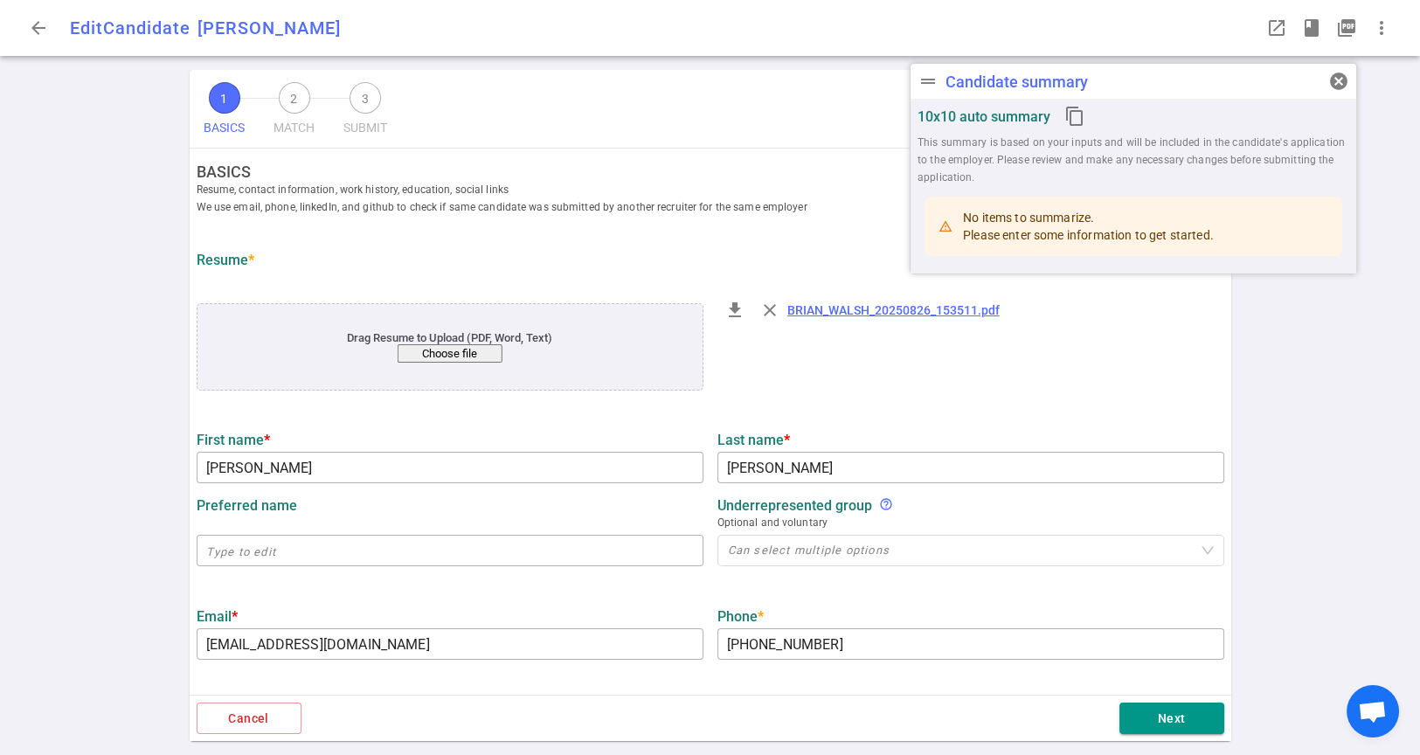
type input "Computer Engineering"
click at [1174, 707] on button "Next" at bounding box center [1171, 719] width 105 height 32
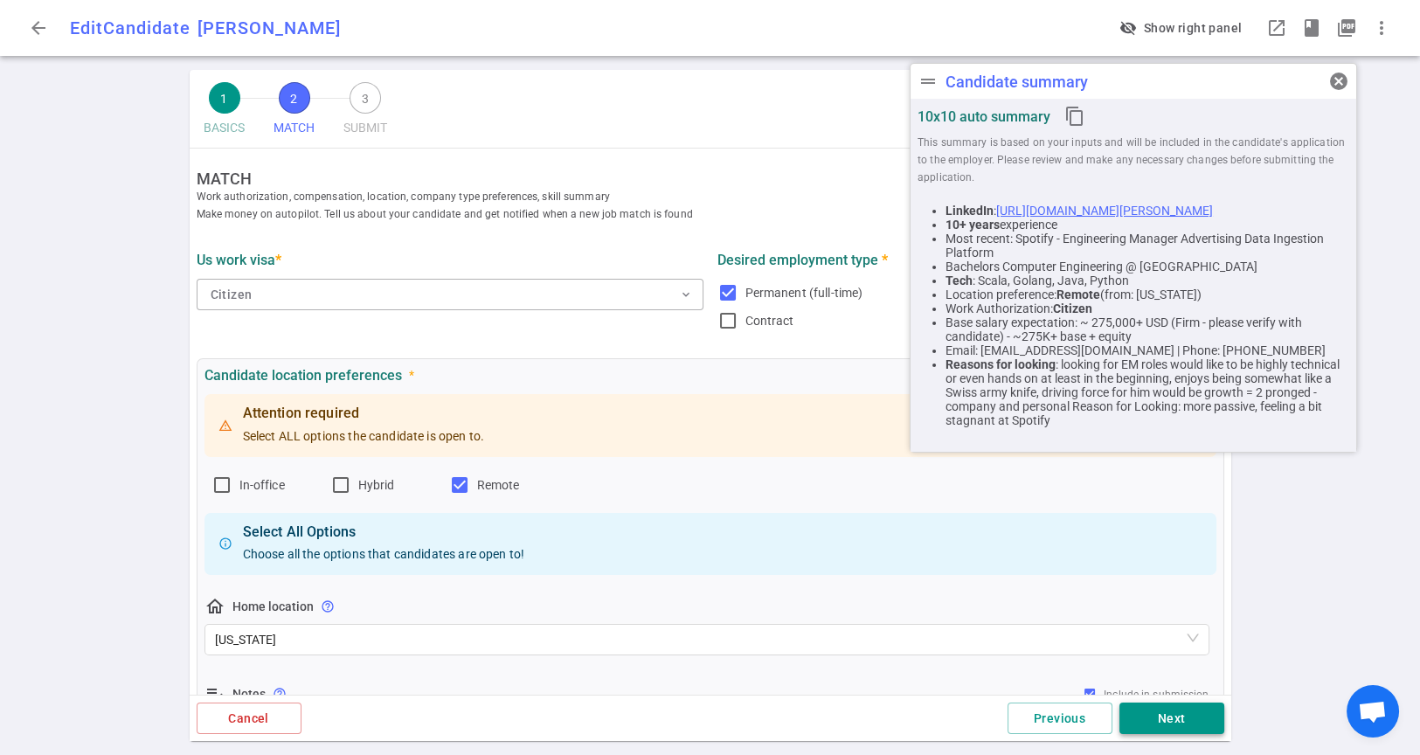
click at [1171, 721] on button "Next" at bounding box center [1171, 719] width 105 height 32
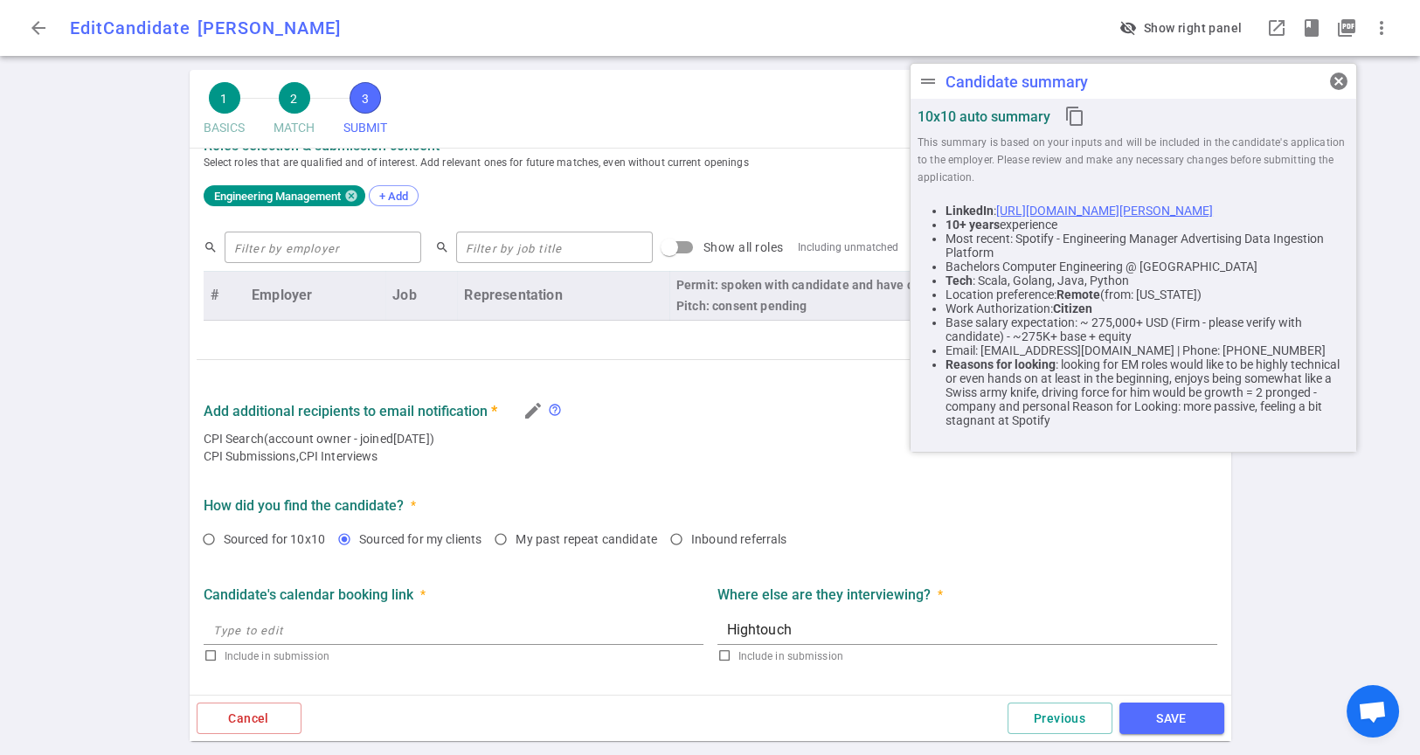
scroll to position [733, 0]
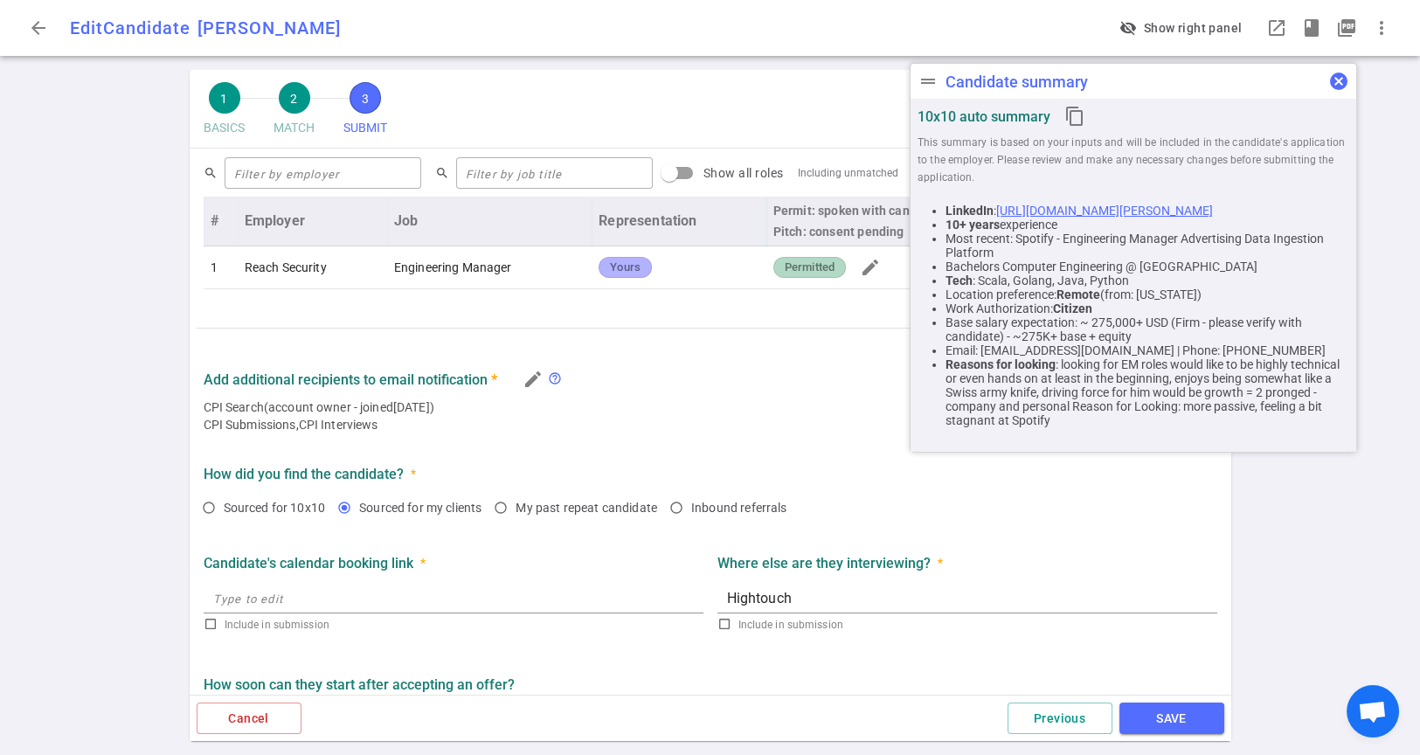
click at [1335, 86] on span "cancel" at bounding box center [1338, 81] width 21 height 21
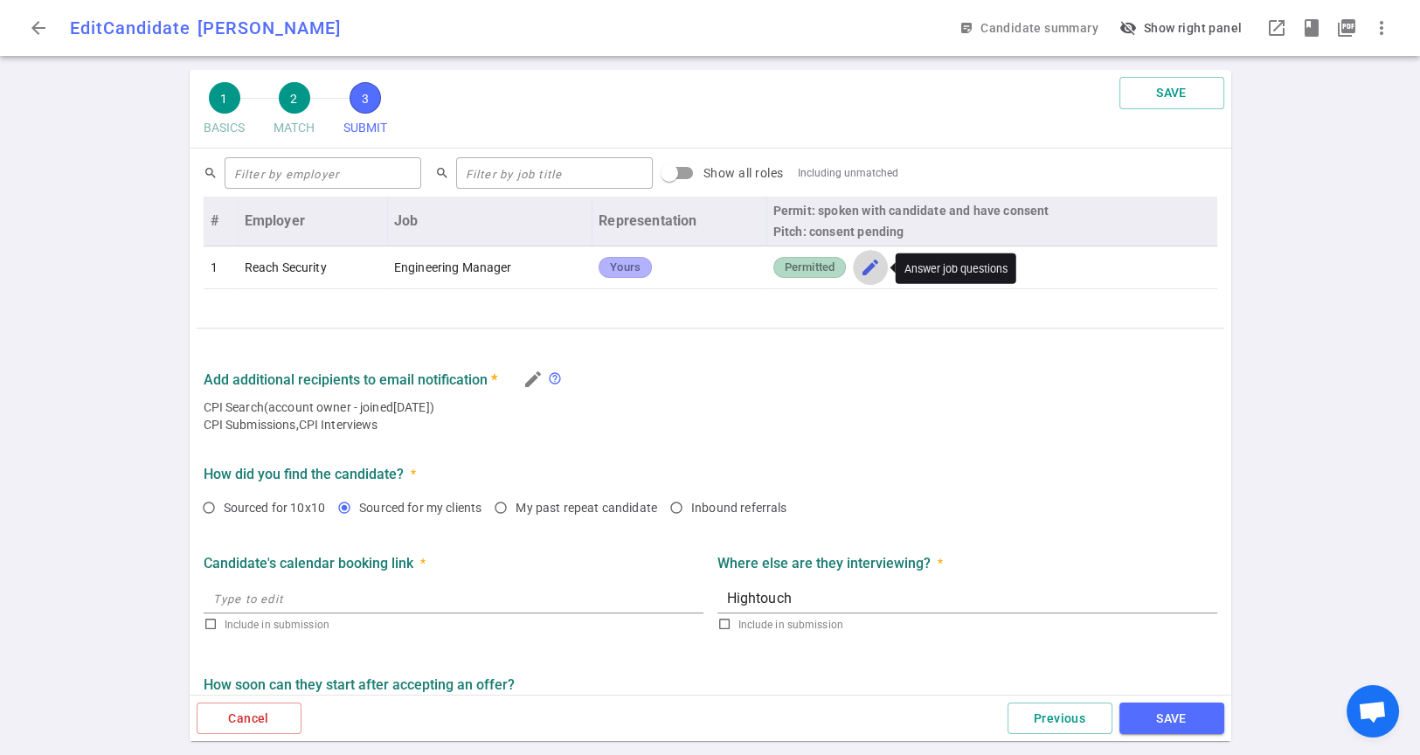
click at [866, 273] on span "edit" at bounding box center [870, 267] width 21 height 21
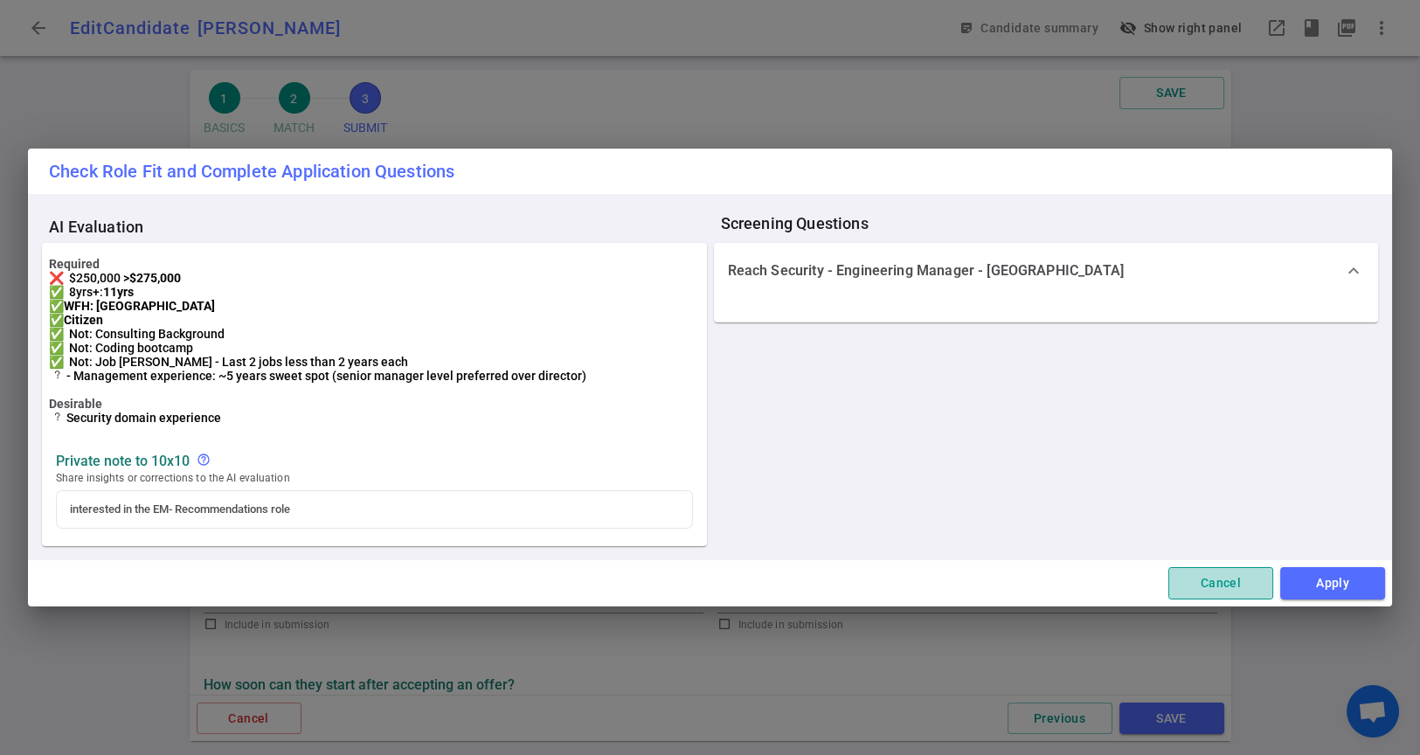
click at [1199, 589] on button "Cancel" at bounding box center [1220, 583] width 105 height 32
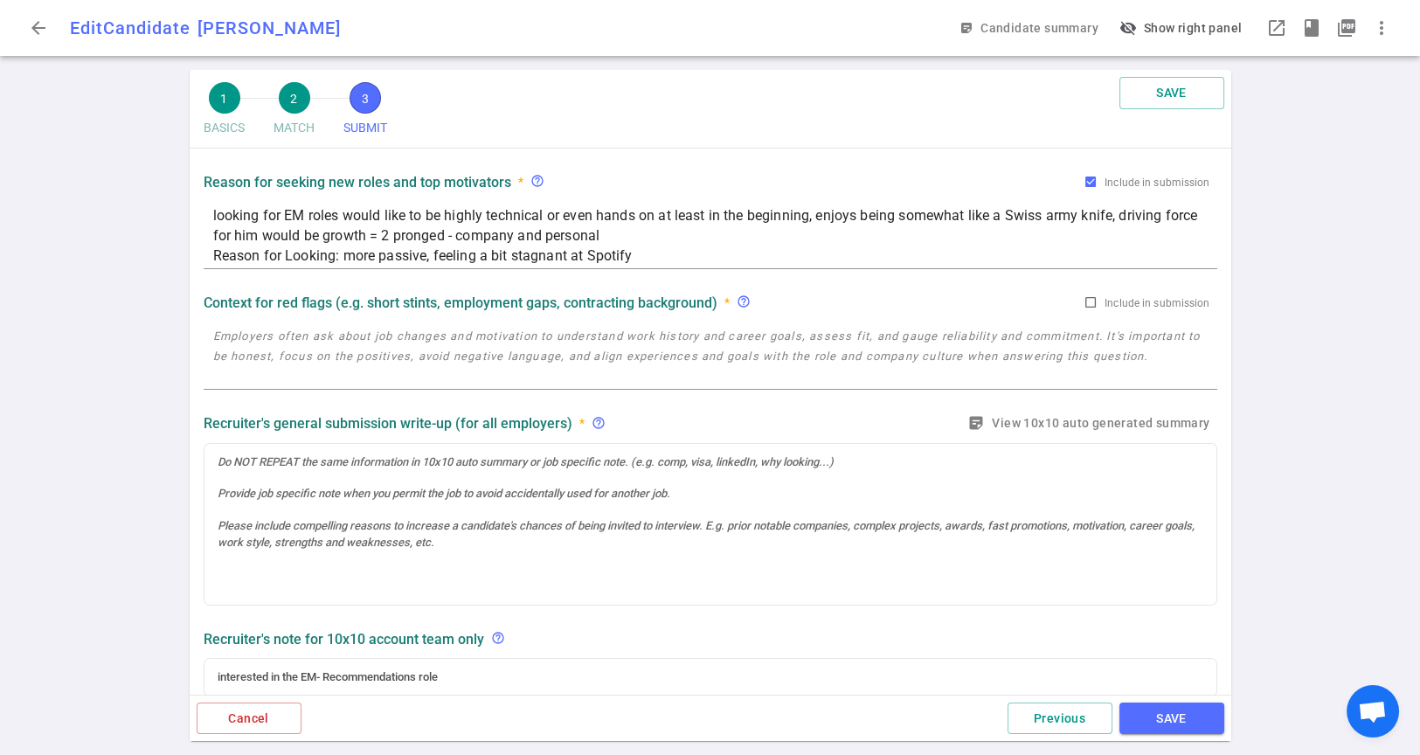
scroll to position [0, 0]
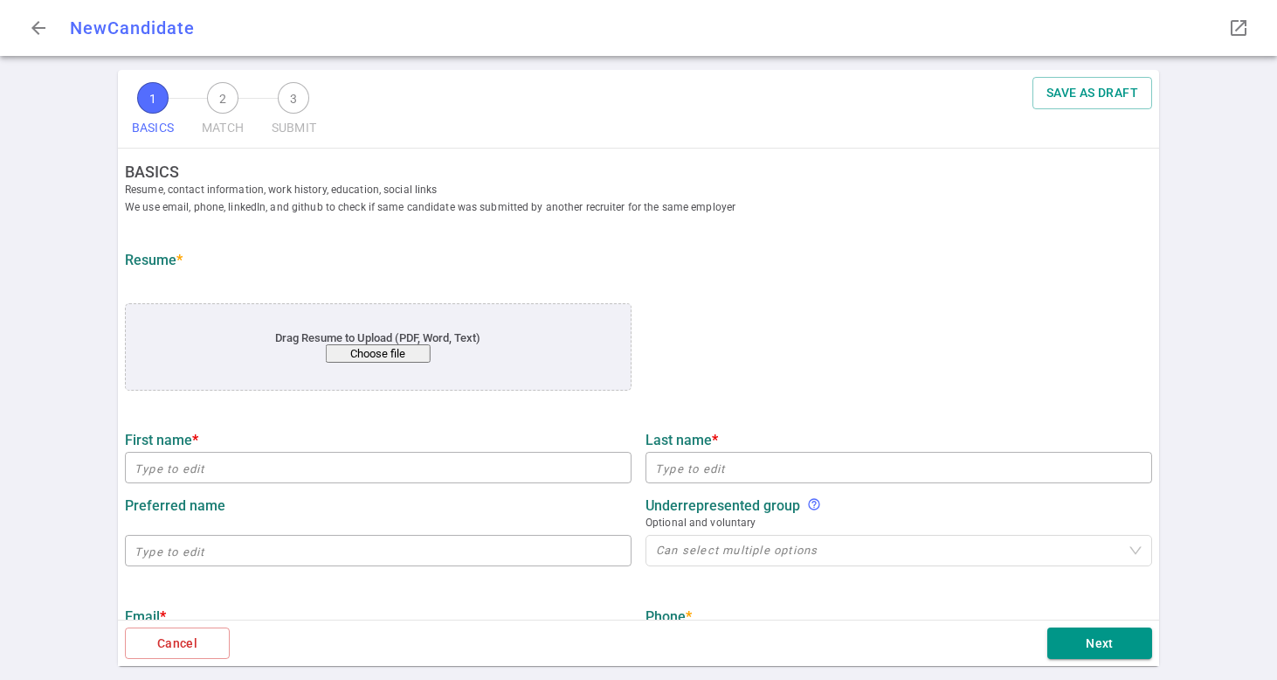
type input "[PERSON_NAME]"
type input "[EMAIL_ADDRESS][DOMAIN_NAME]"
type input "[PHONE_NUMBER]"
type input "[URL][DOMAIN_NAME][PERSON_NAME]"
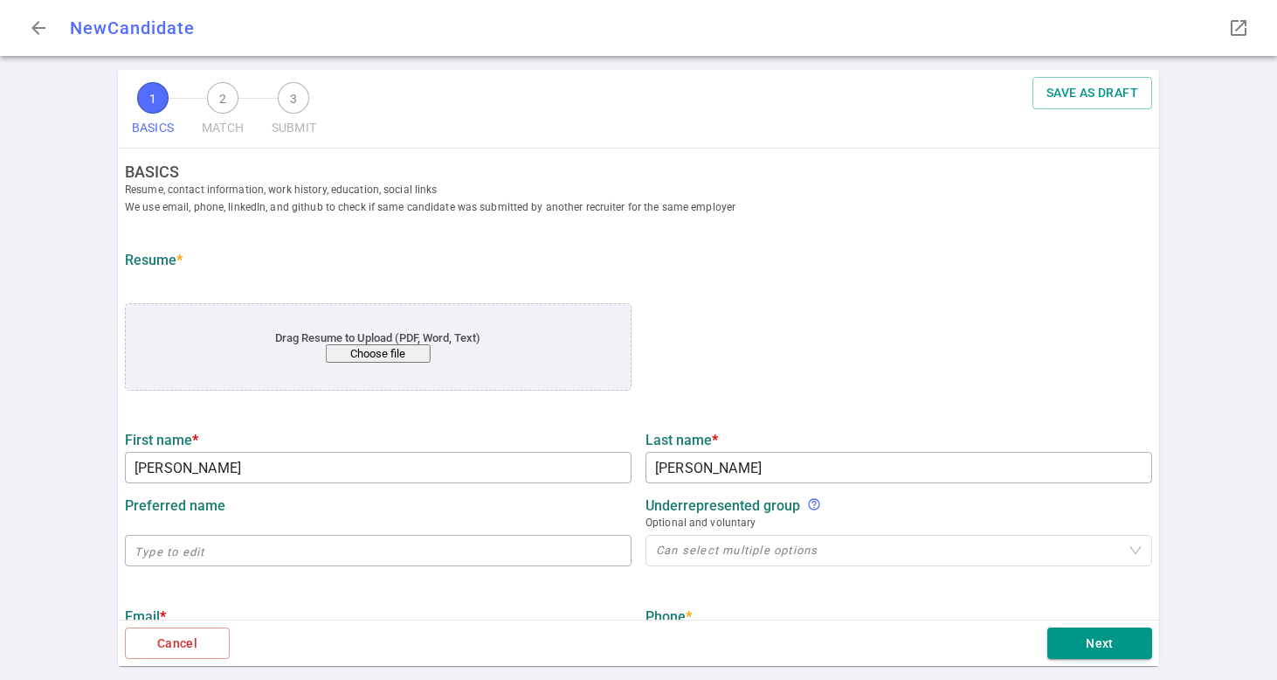
type input "[URL][DOMAIN_NAME]"
type input "[URL][DOMAIN_NAME][PERSON_NAME]"
type input "Screenvault"
type input "24.8"
type input "24"
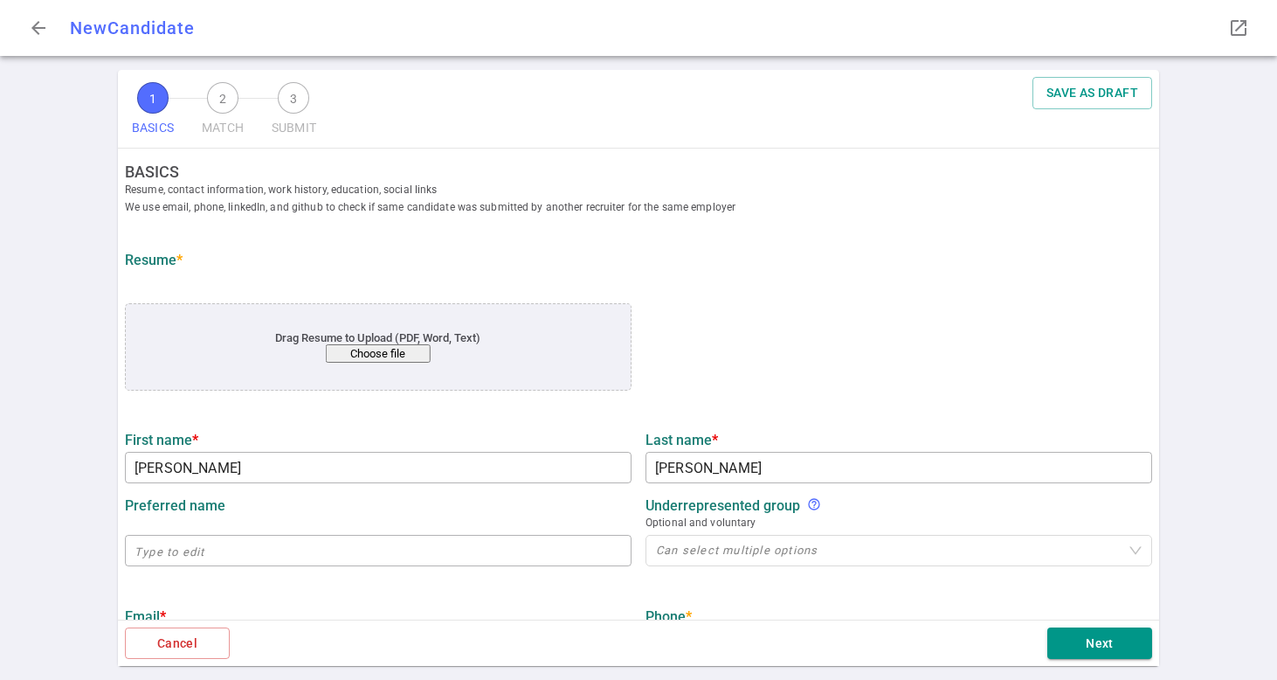
type input "[US_STATE][GEOGRAPHIC_DATA]"
type input "Cognitive Science"
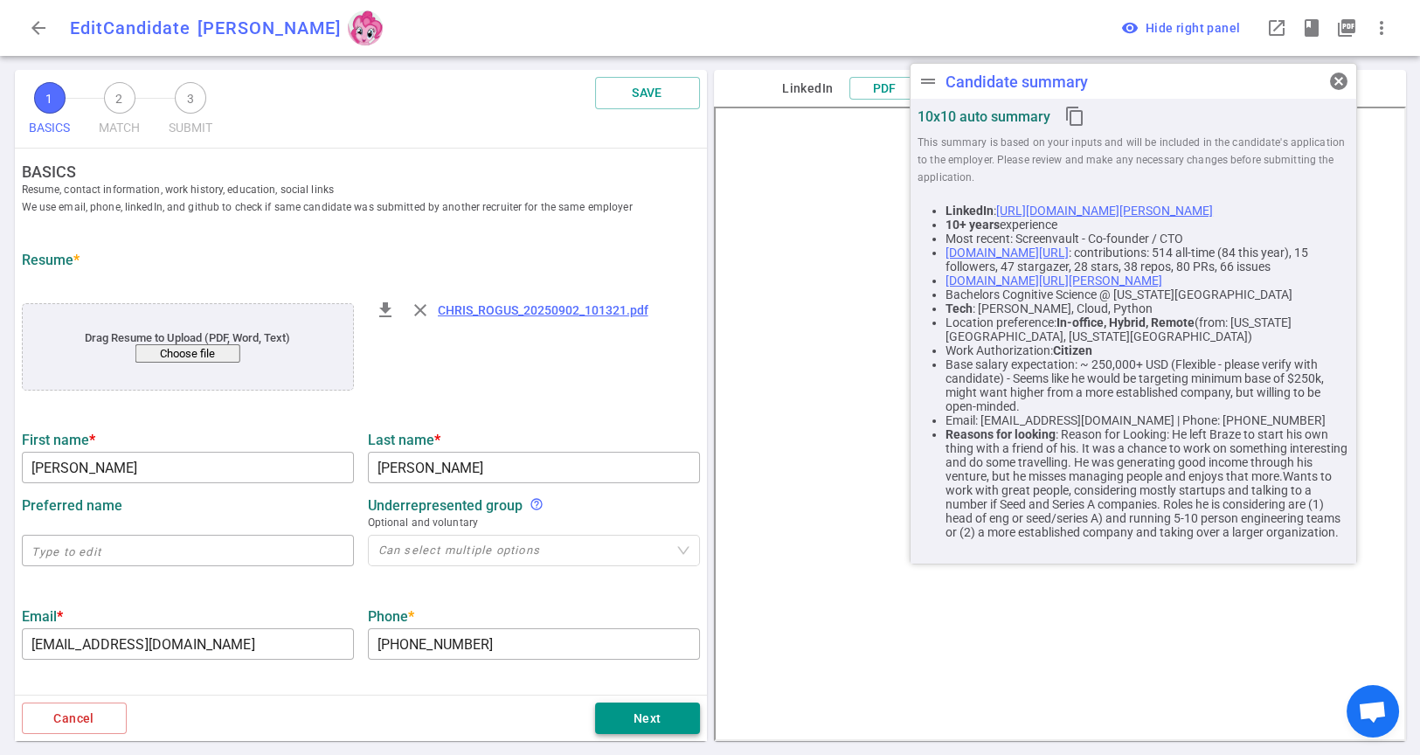
click at [631, 679] on button "Next" at bounding box center [647, 719] width 105 height 32
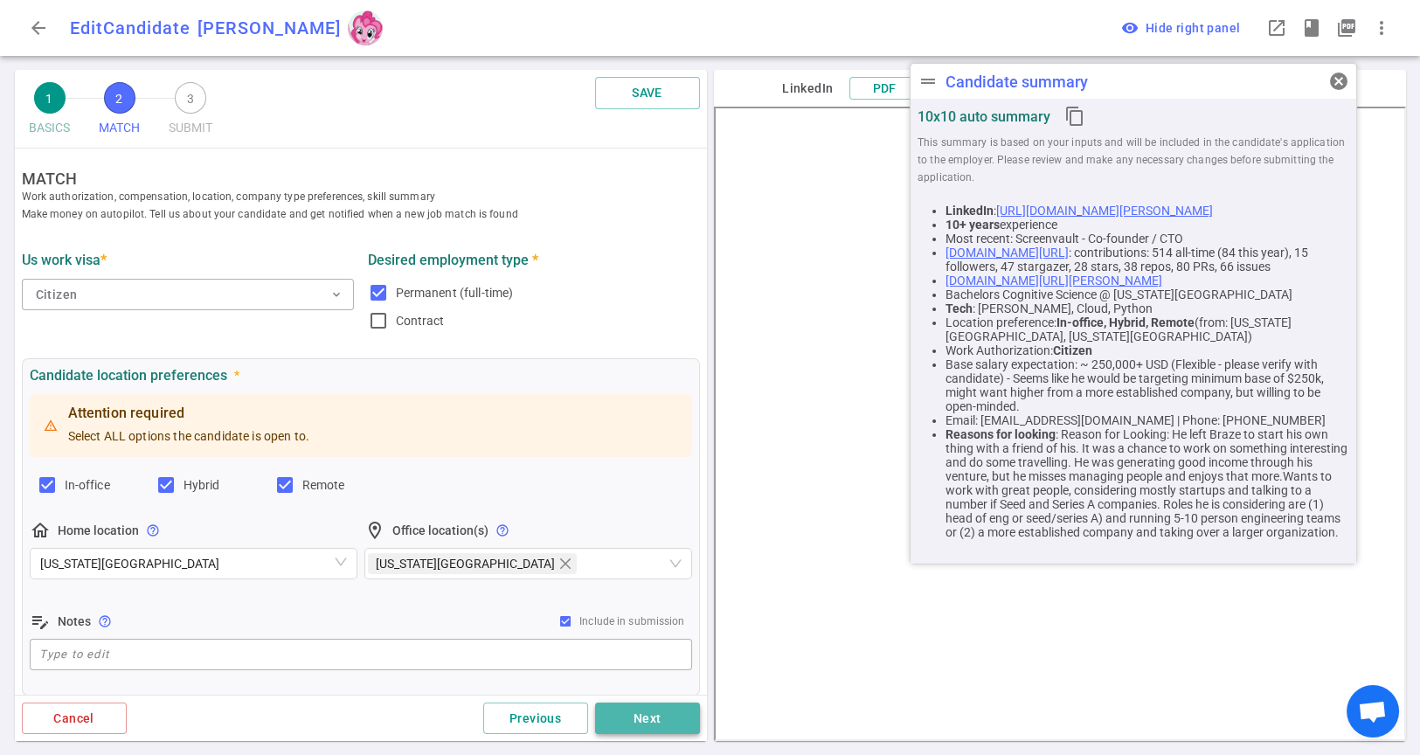
click at [631, 679] on button "Next" at bounding box center [647, 719] width 105 height 32
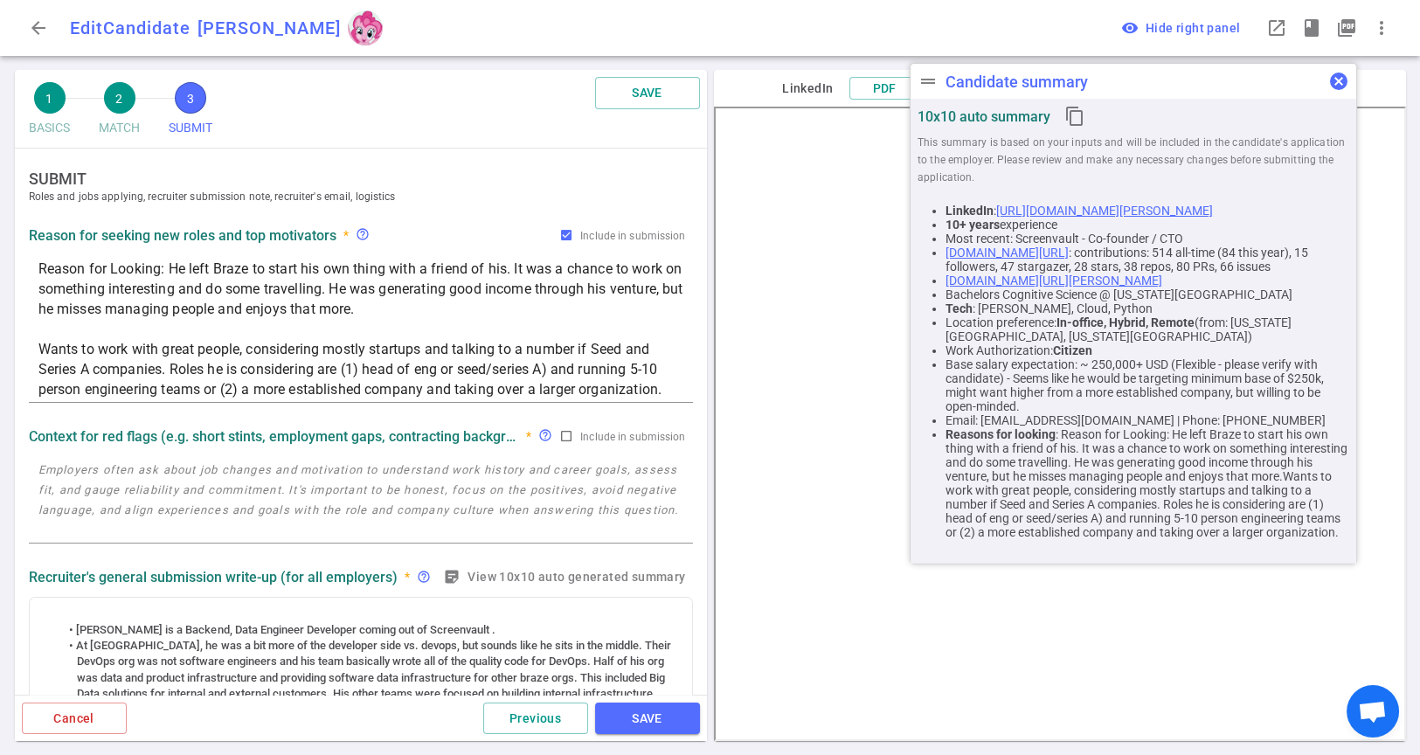
click at [1277, 80] on span "cancel" at bounding box center [1338, 81] width 21 height 21
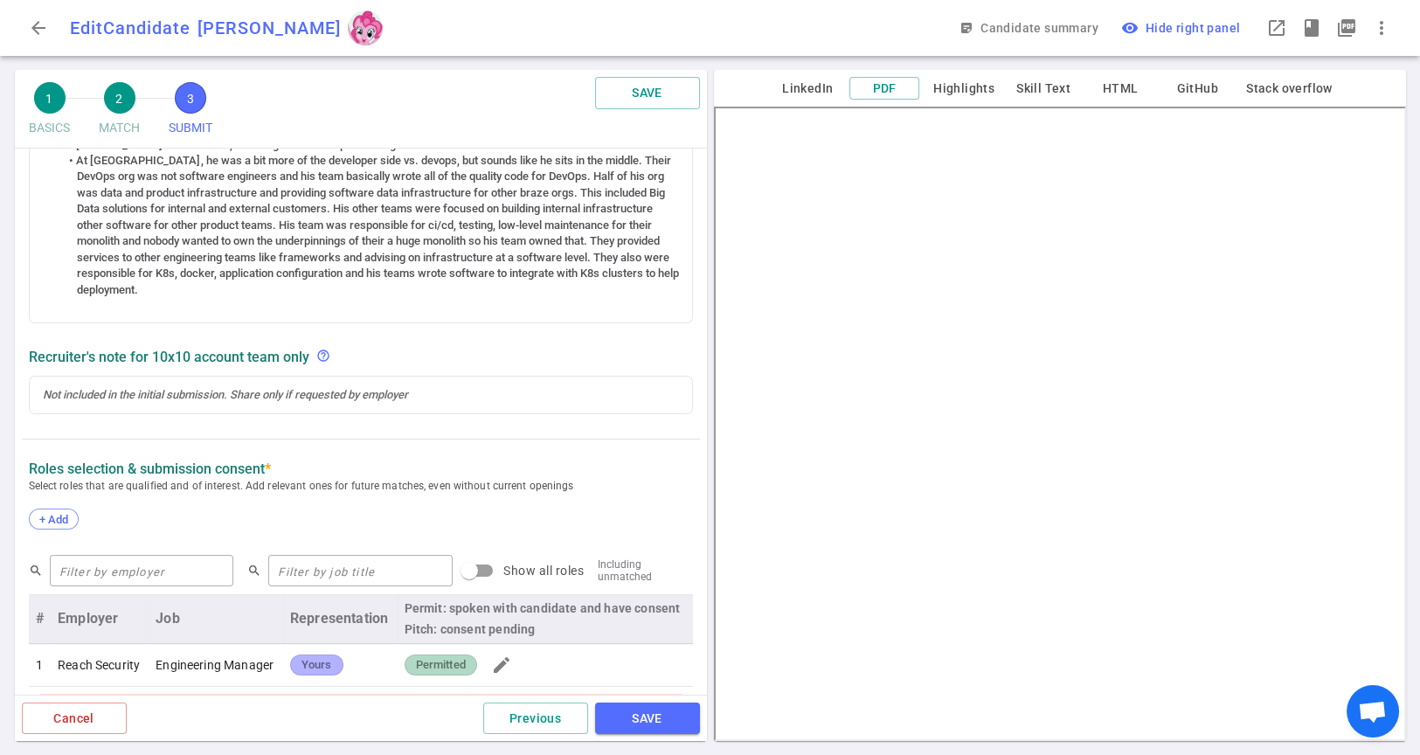
scroll to position [874, 0]
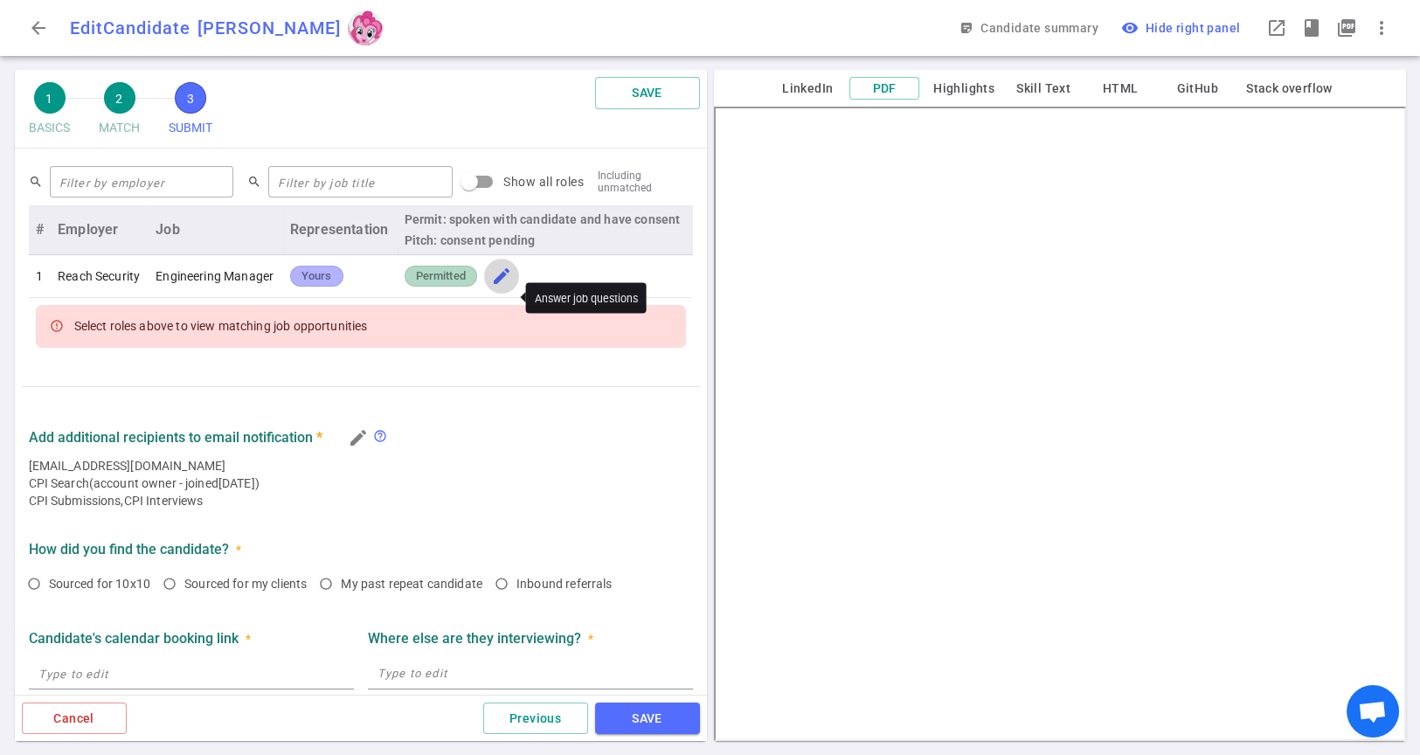
click at [495, 287] on span "edit" at bounding box center [501, 276] width 21 height 21
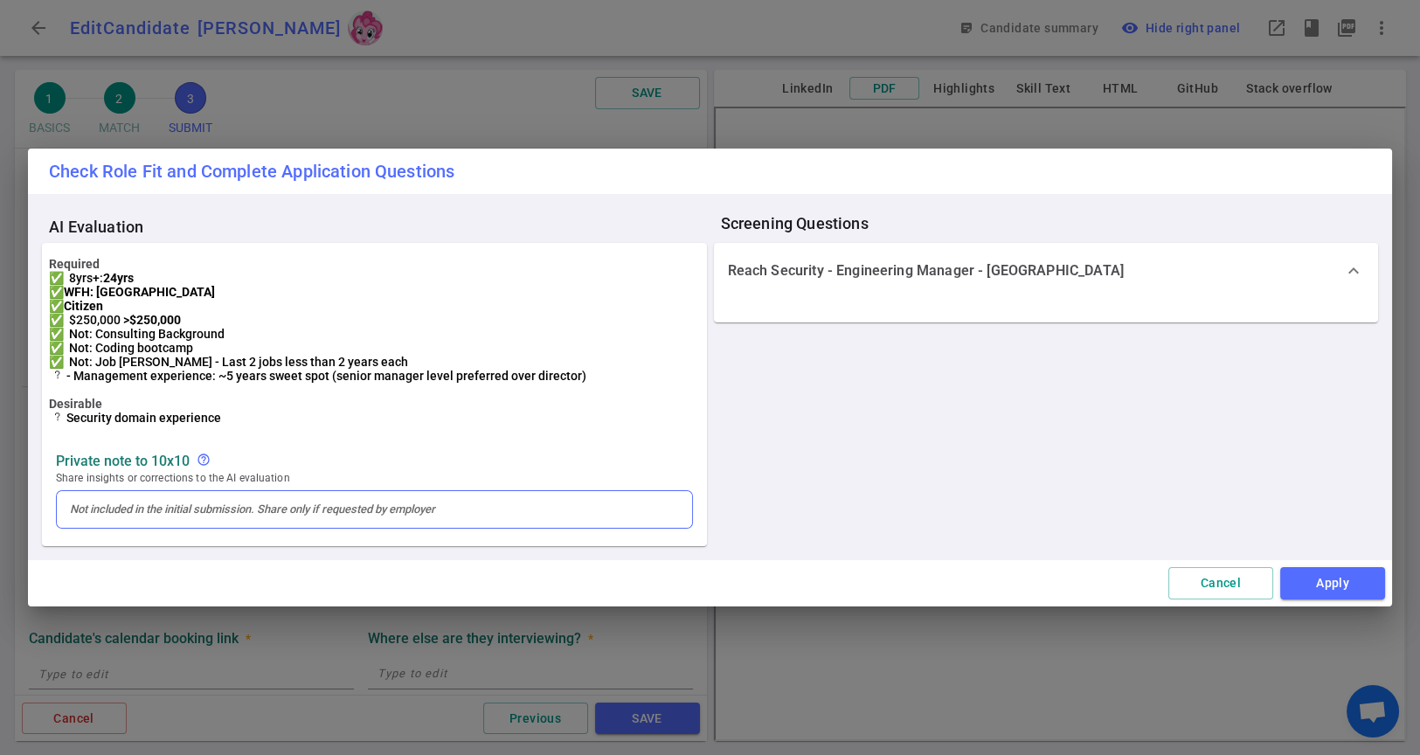
click at [170, 517] on div at bounding box center [374, 510] width 609 height 16
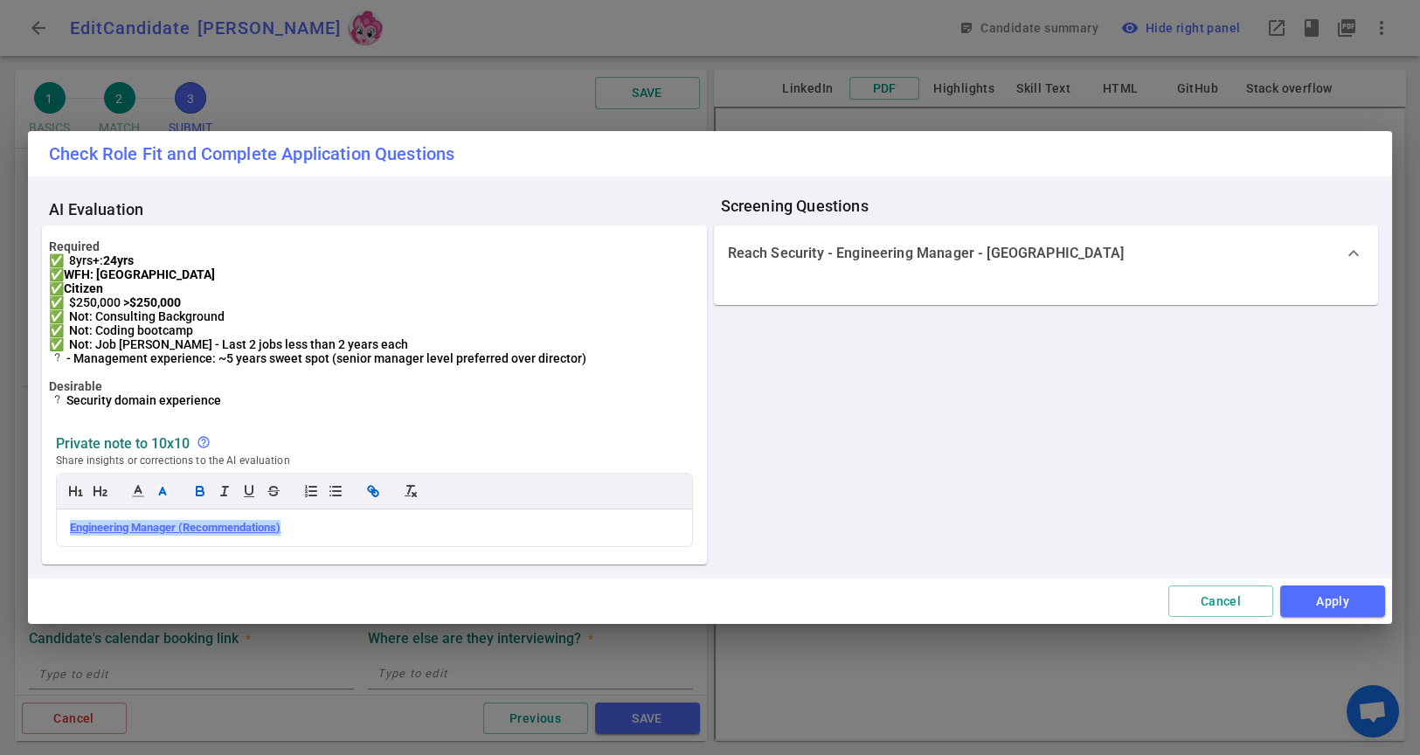
drag, startPoint x: 297, startPoint y: 538, endPoint x: 9, endPoint y: 538, distance: 288.3
click at [9, 538] on div "Check Role Fit and Complete Application Questions AI Evaluation Required ✅ 8yrs…" at bounding box center [710, 377] width 1420 height 755
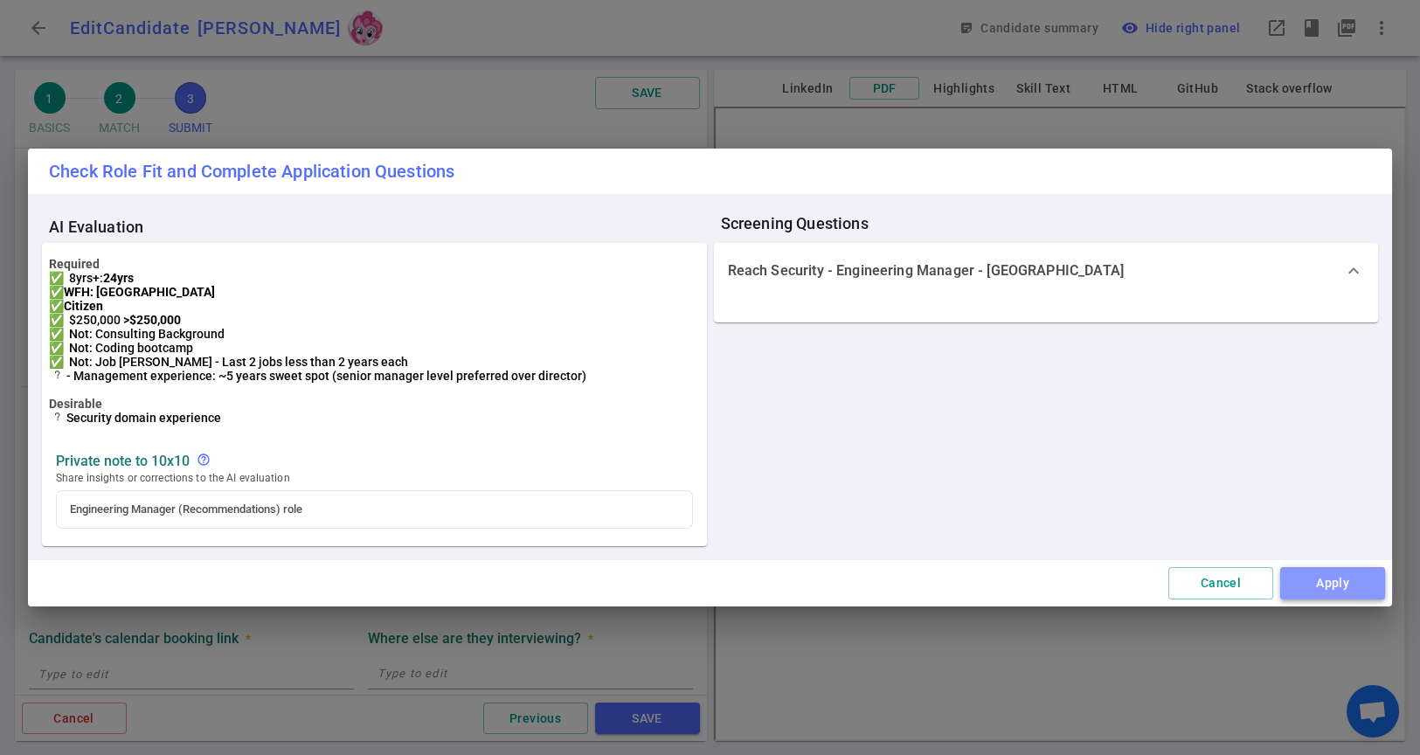
click at [1277, 588] on button "Apply" at bounding box center [1332, 583] width 105 height 32
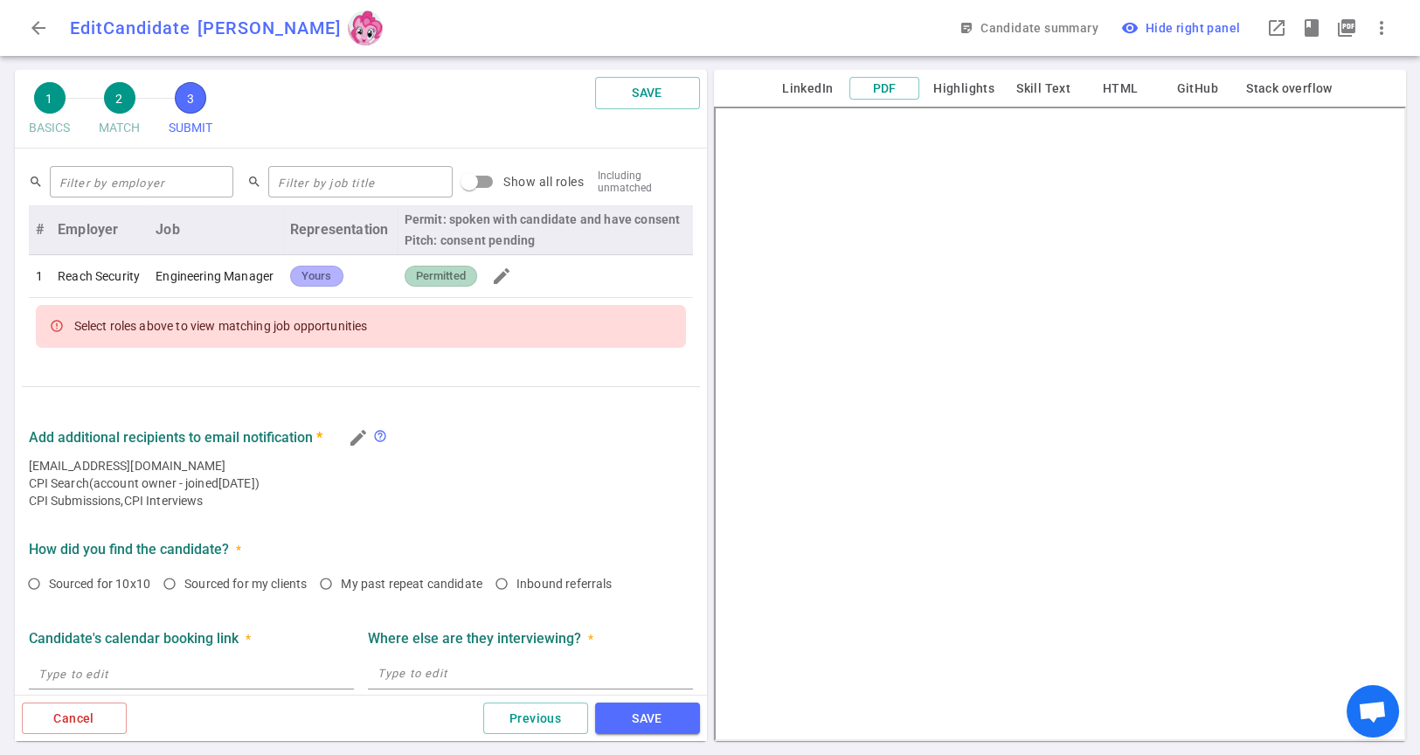
click at [56, 298] on td "Reach Security" at bounding box center [100, 276] width 98 height 43
click at [455, 183] on input "Show all roles" at bounding box center [469, 181] width 100 height 33
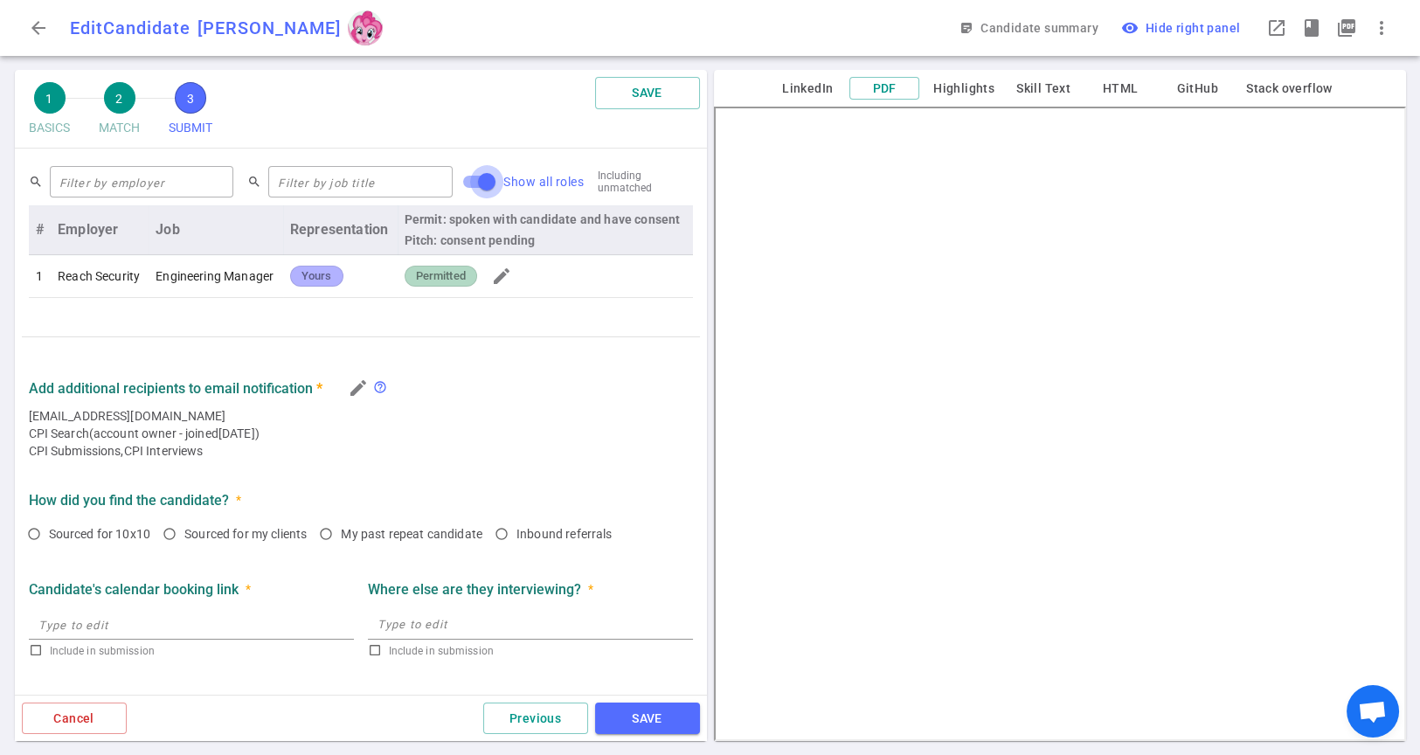
click at [442, 182] on input "Show all roles" at bounding box center [487, 181] width 100 height 33
checkbox input "false"
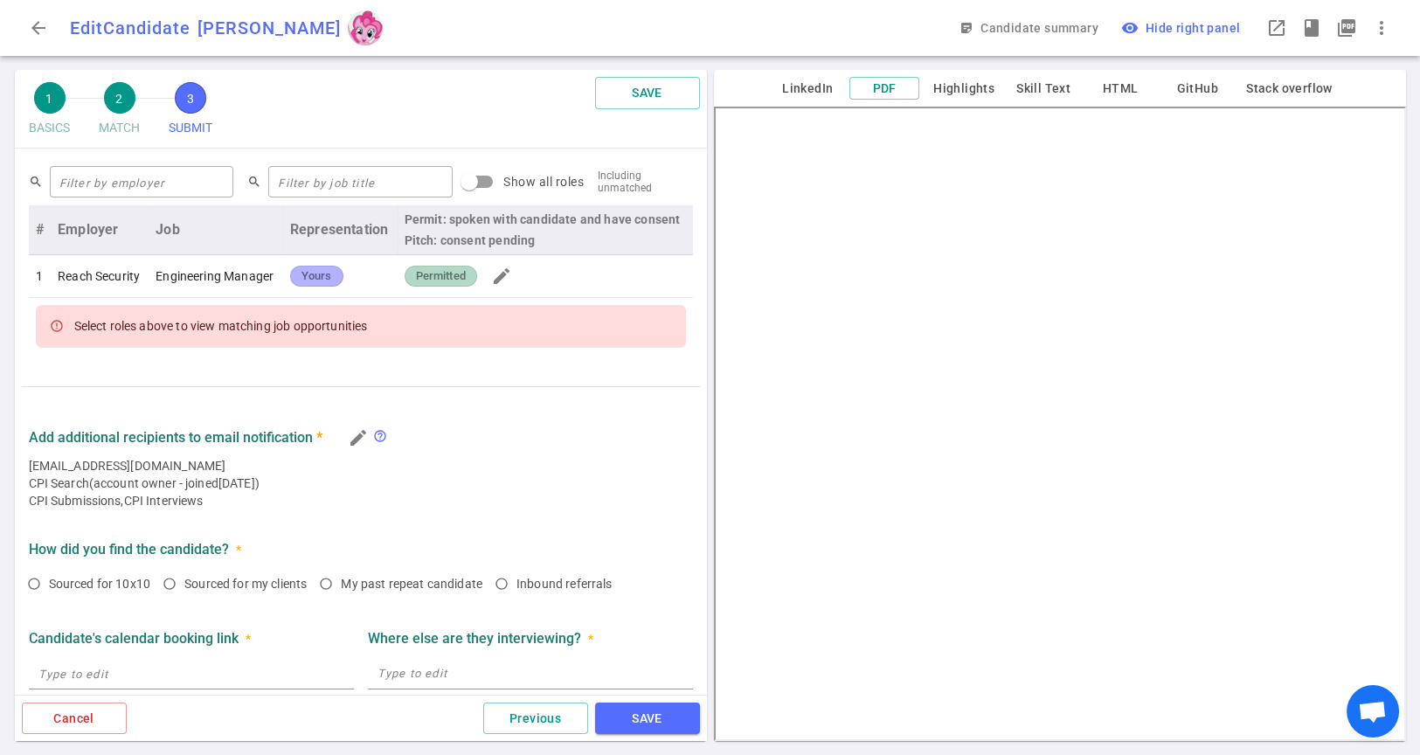
click at [64, 347] on div "Select roles above to view matching job opportunities" at bounding box center [361, 326] width 650 height 42
click at [633, 679] on button "SAVE" at bounding box center [647, 719] width 105 height 32
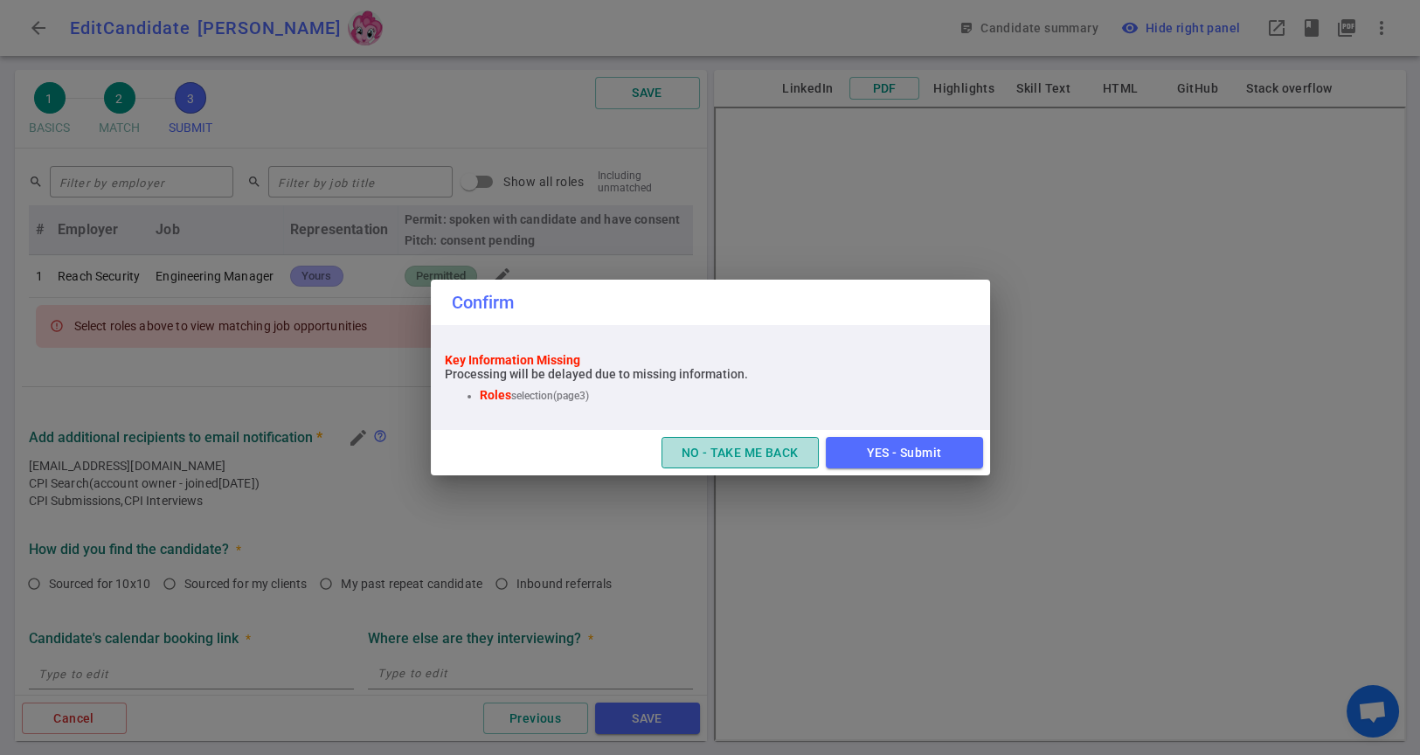
click at [668, 463] on button "NO - TAKE ME BACK" at bounding box center [739, 453] width 157 height 32
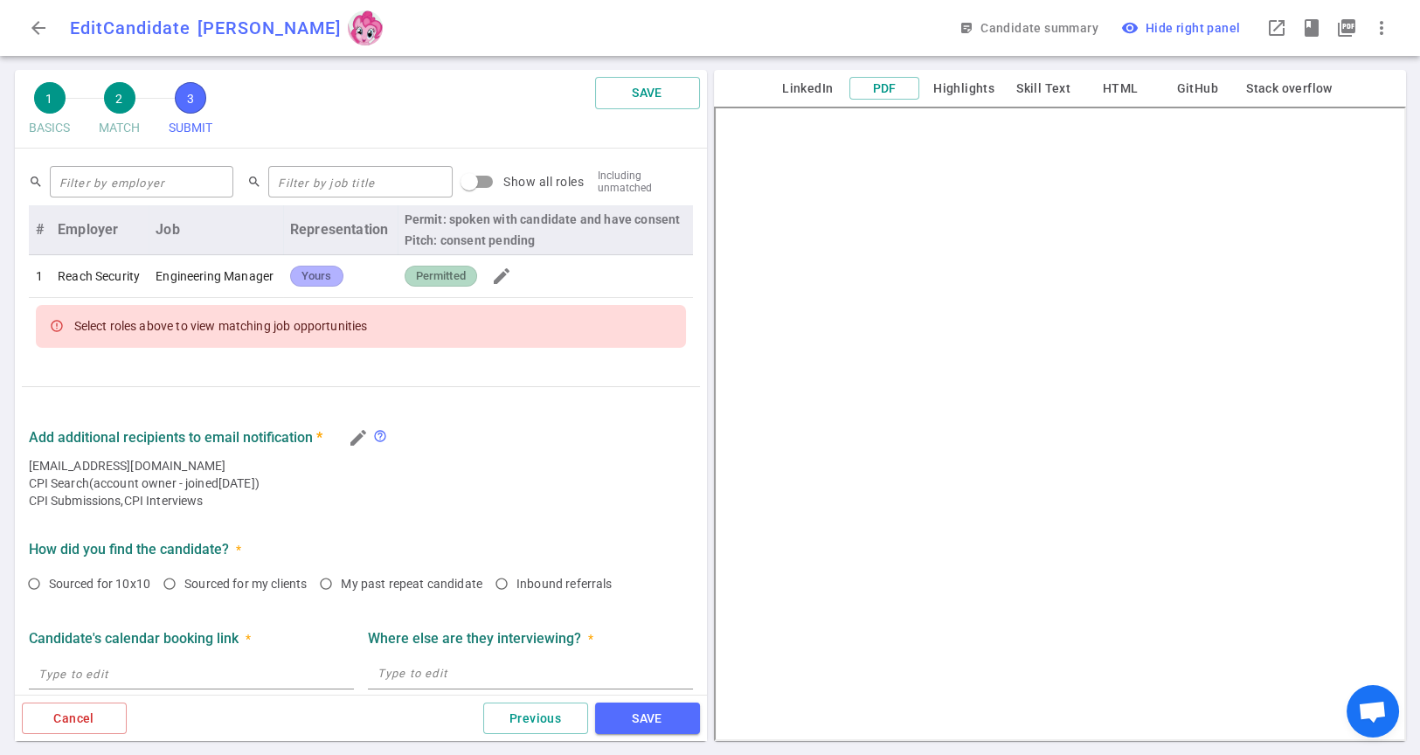
click at [302, 285] on span "Yours" at bounding box center [316, 276] width 45 height 17
click at [303, 285] on span "Yours" at bounding box center [316, 276] width 45 height 17
click at [492, 287] on span "edit" at bounding box center [501, 276] width 21 height 21
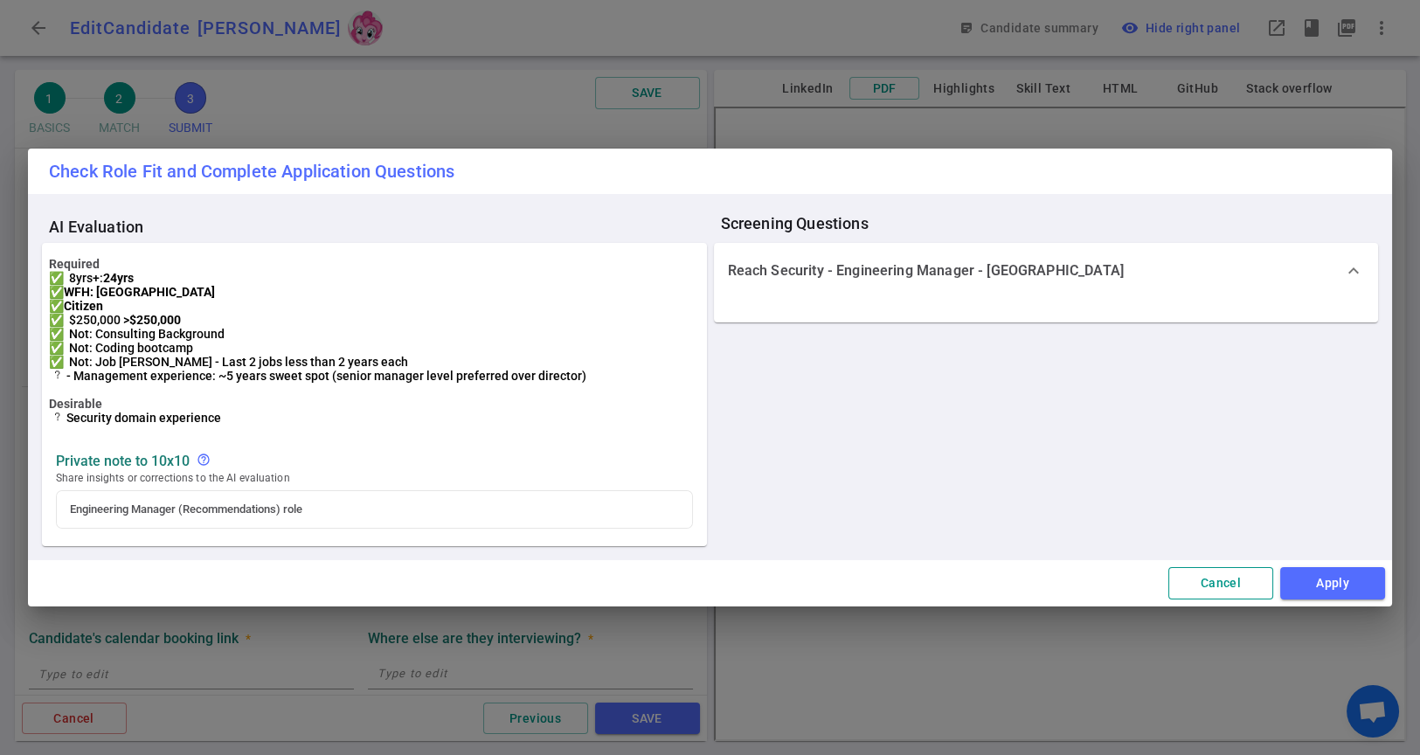
click at [1187, 599] on button "Cancel" at bounding box center [1220, 583] width 105 height 32
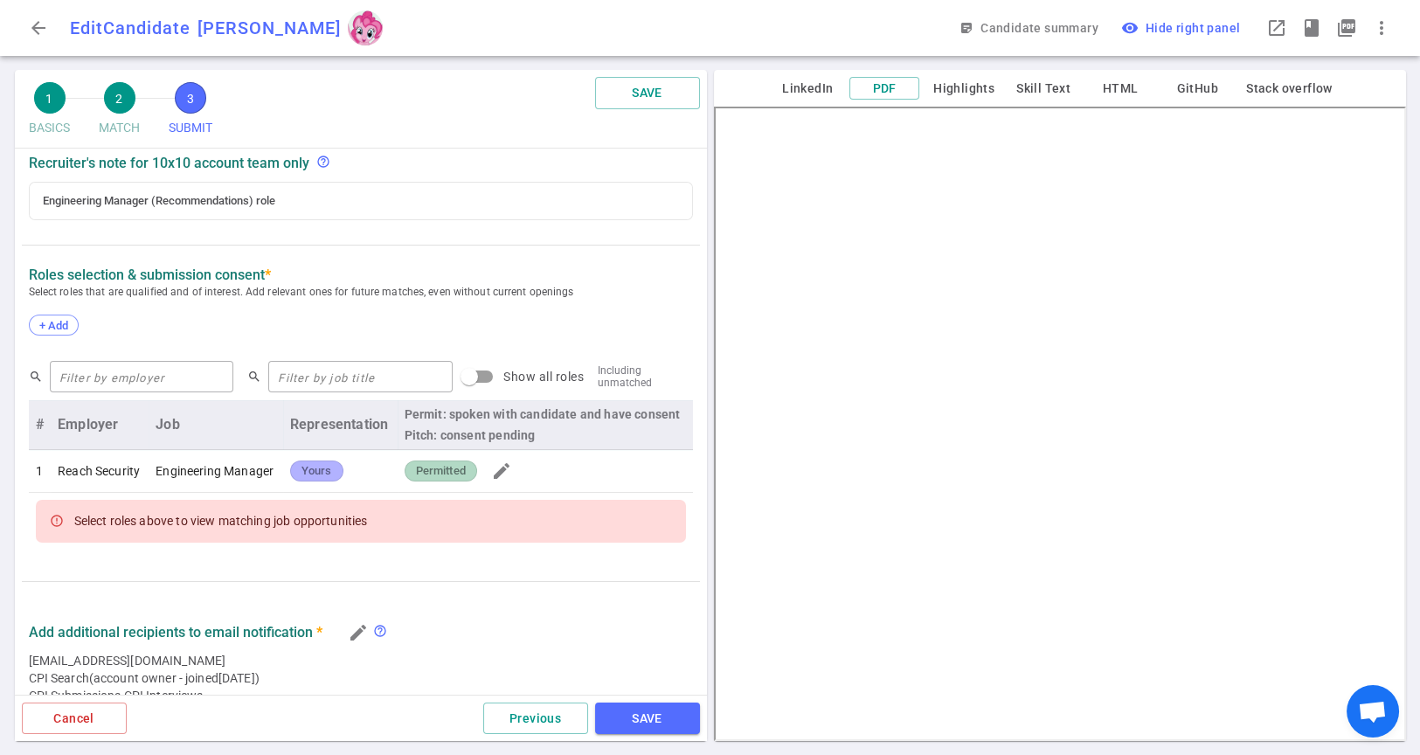
scroll to position [776, 0]
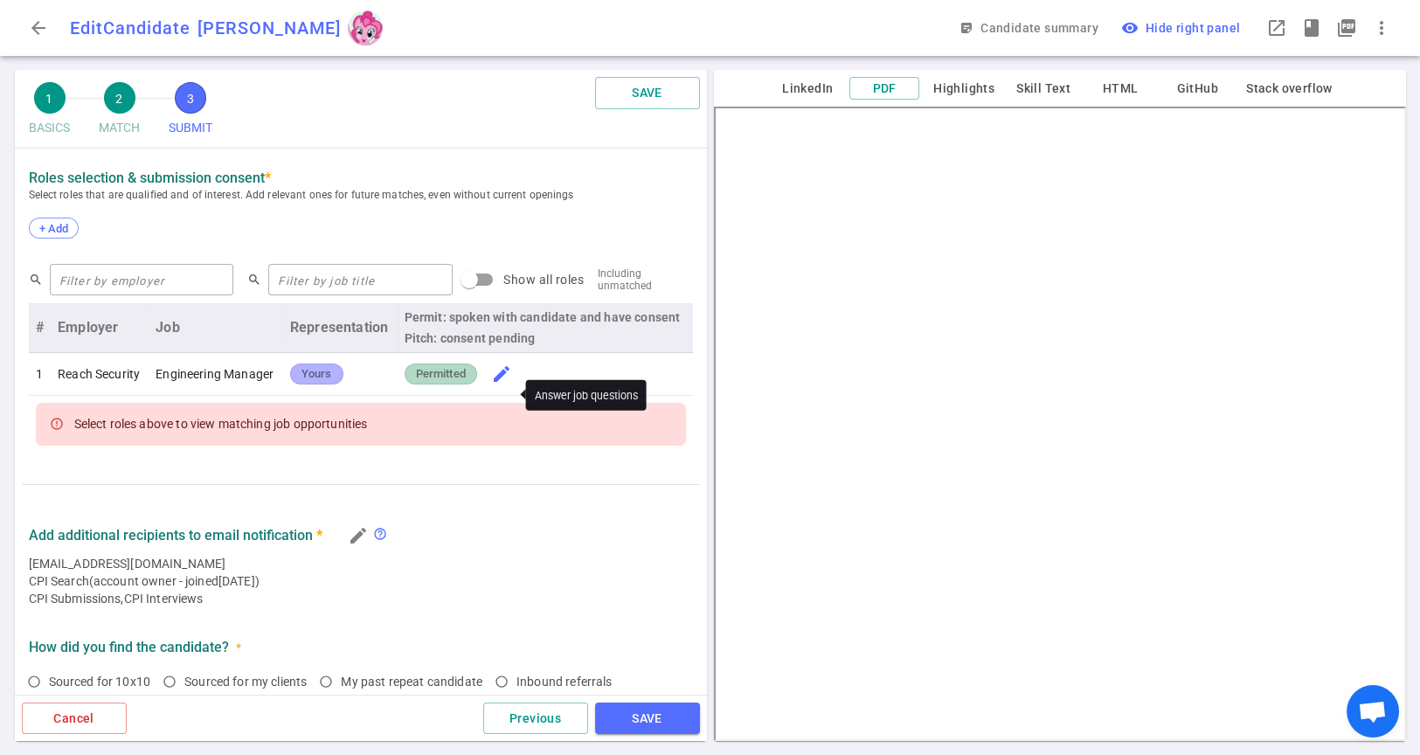
click at [491, 384] on span "edit" at bounding box center [501, 373] width 21 height 21
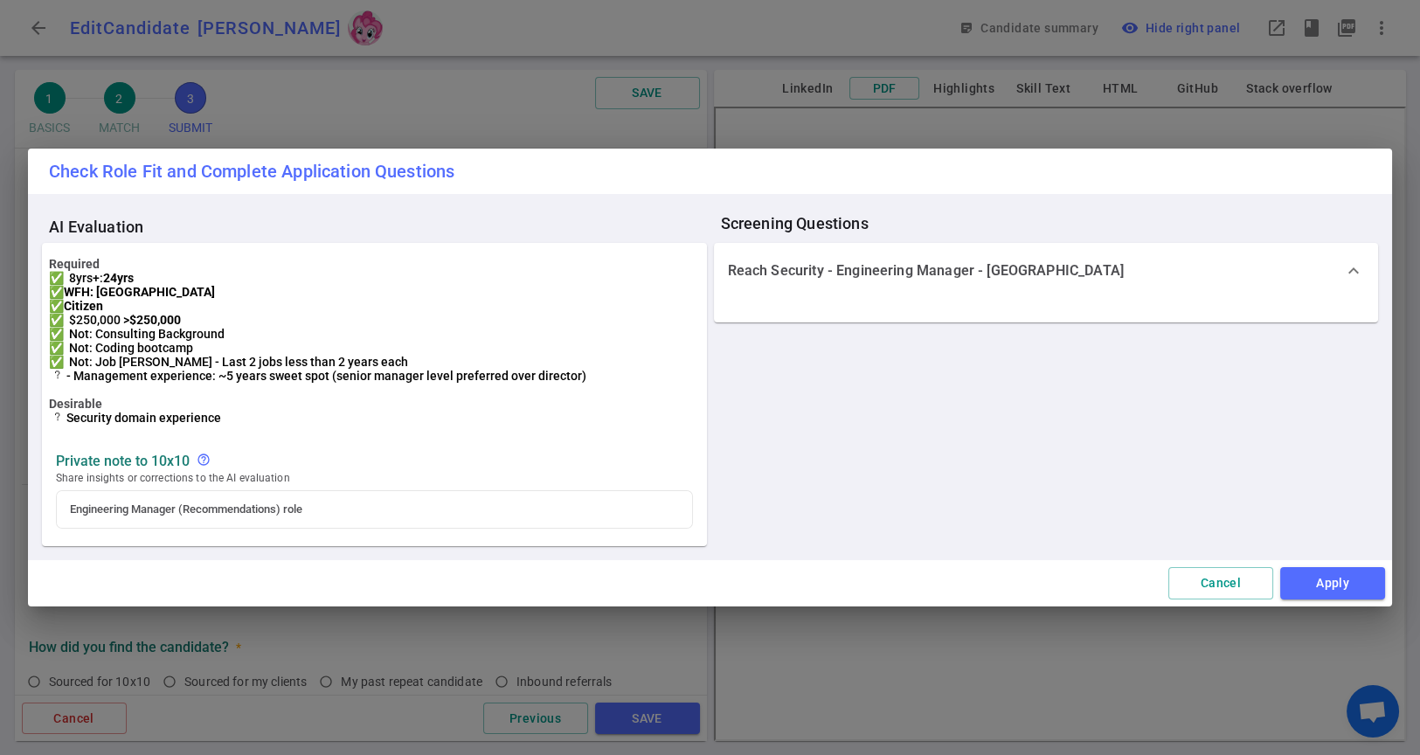
click at [1277, 260] on span "expand_more" at bounding box center [1353, 270] width 21 height 21
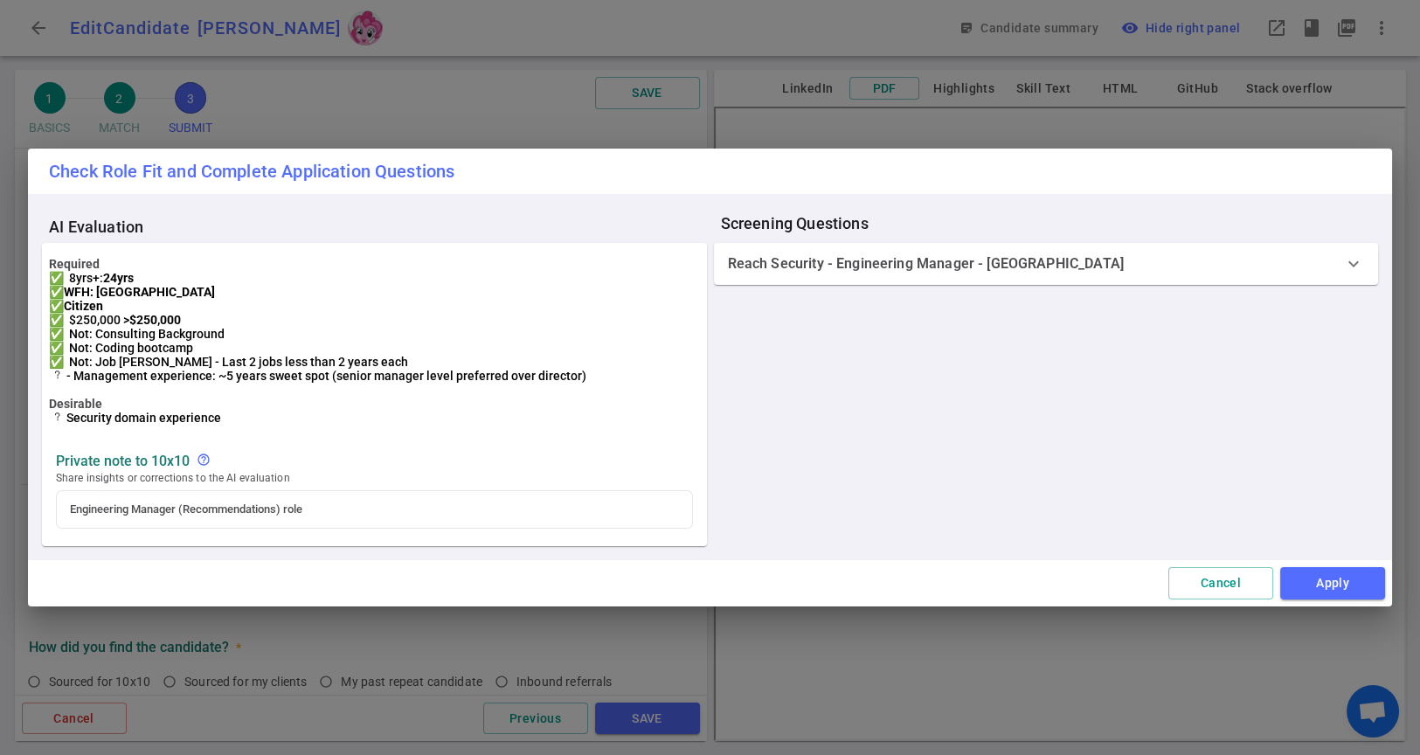
click at [1277, 257] on span "expand_more" at bounding box center [1353, 263] width 21 height 21
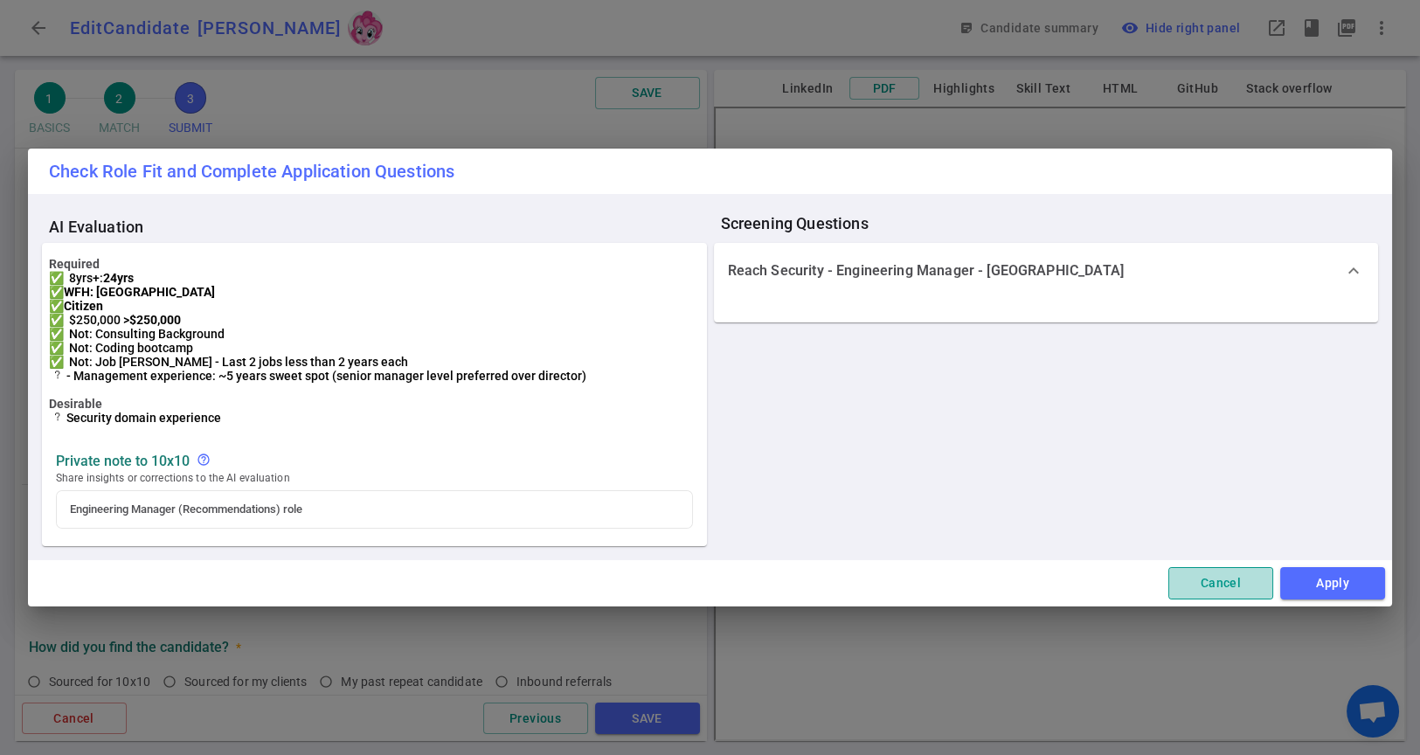
click at [1181, 594] on button "Cancel" at bounding box center [1220, 583] width 105 height 32
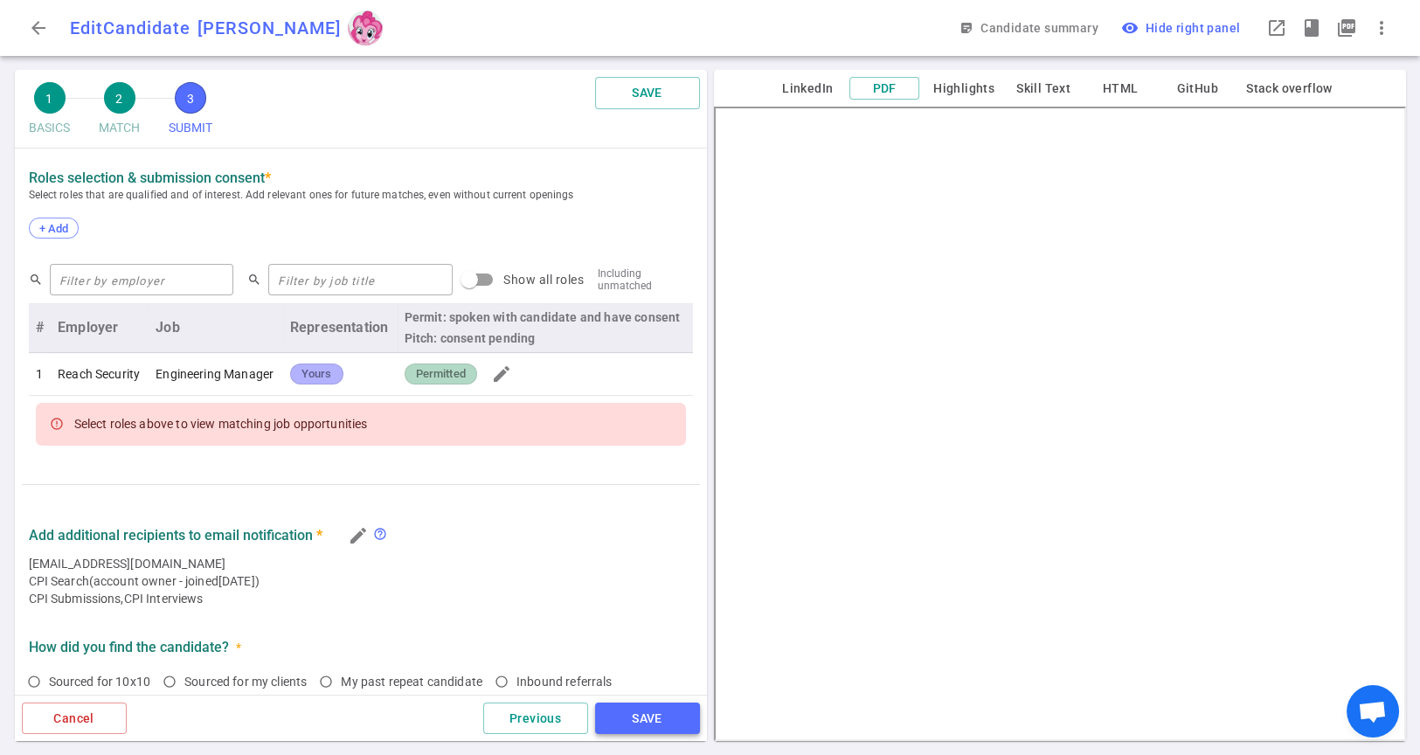
click at [618, 679] on button "SAVE" at bounding box center [647, 719] width 105 height 32
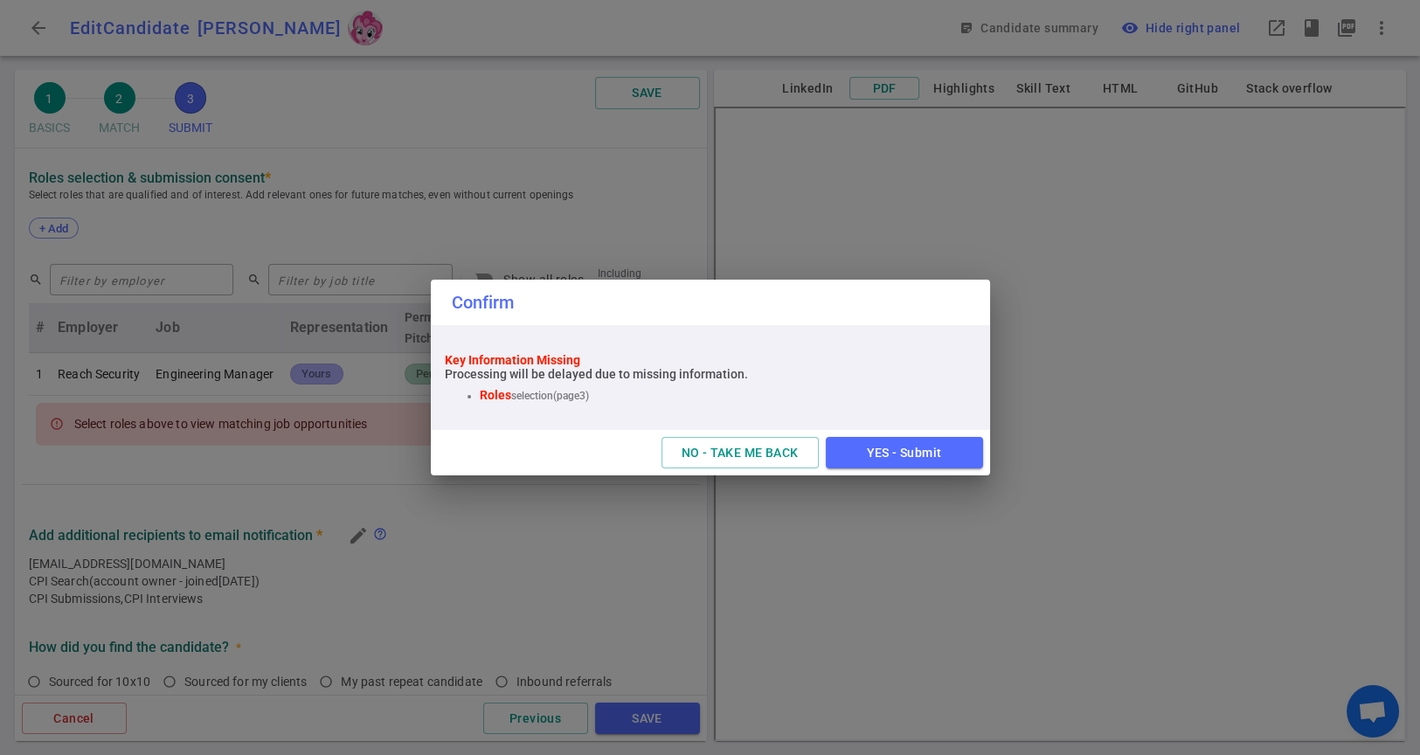
click at [784, 568] on div "Confirm Key Information Missing Processing will be delayed due to missing infor…" at bounding box center [710, 377] width 1420 height 755
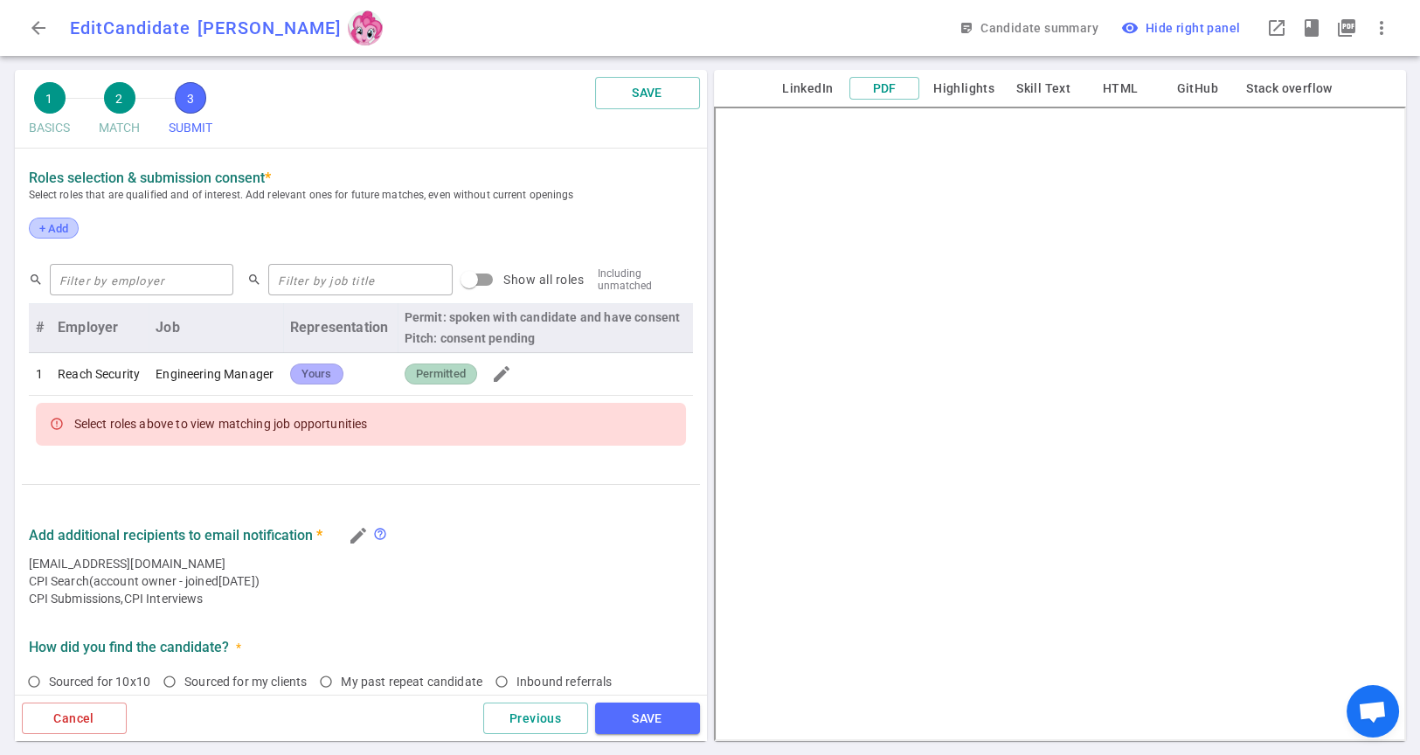
click at [52, 234] on span "+ Add" at bounding box center [53, 228] width 41 height 13
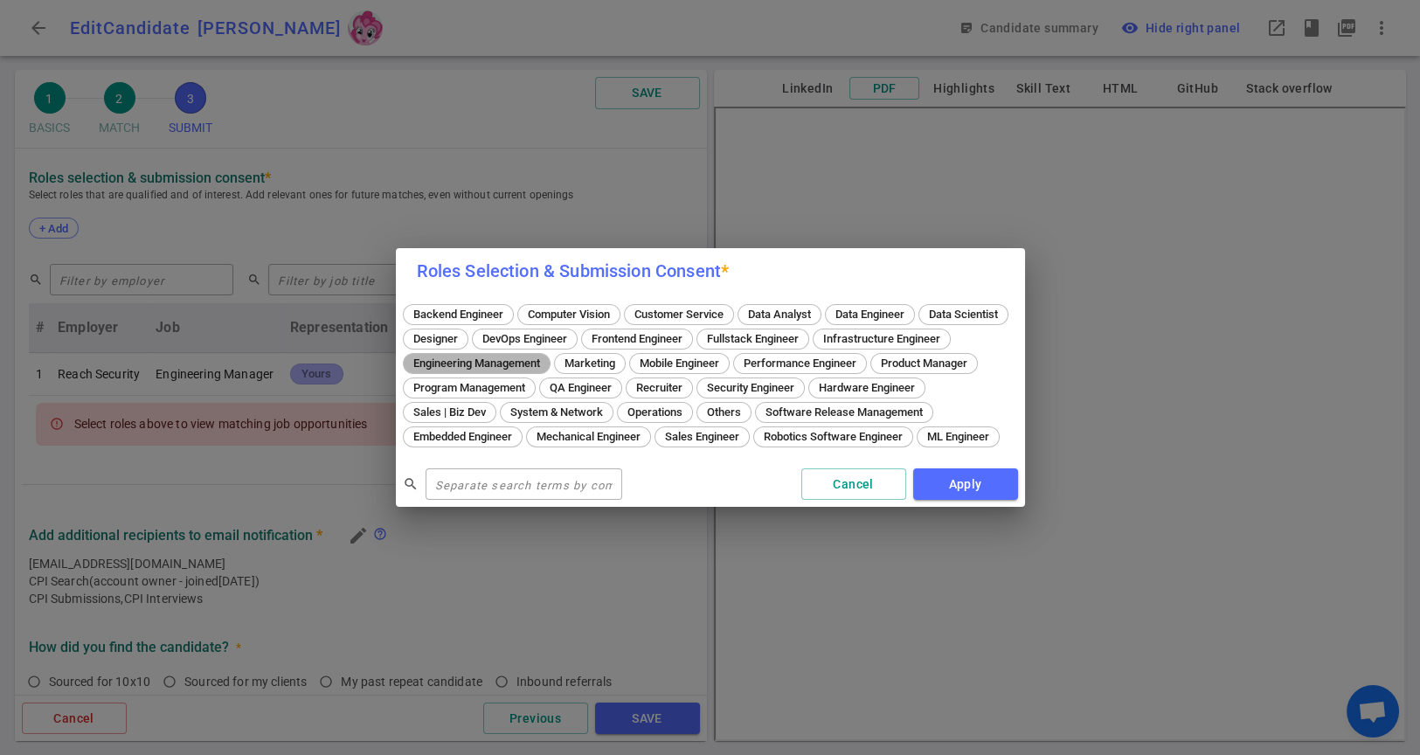
click at [546, 356] on span "Engineering Management" at bounding box center [476, 362] width 139 height 13
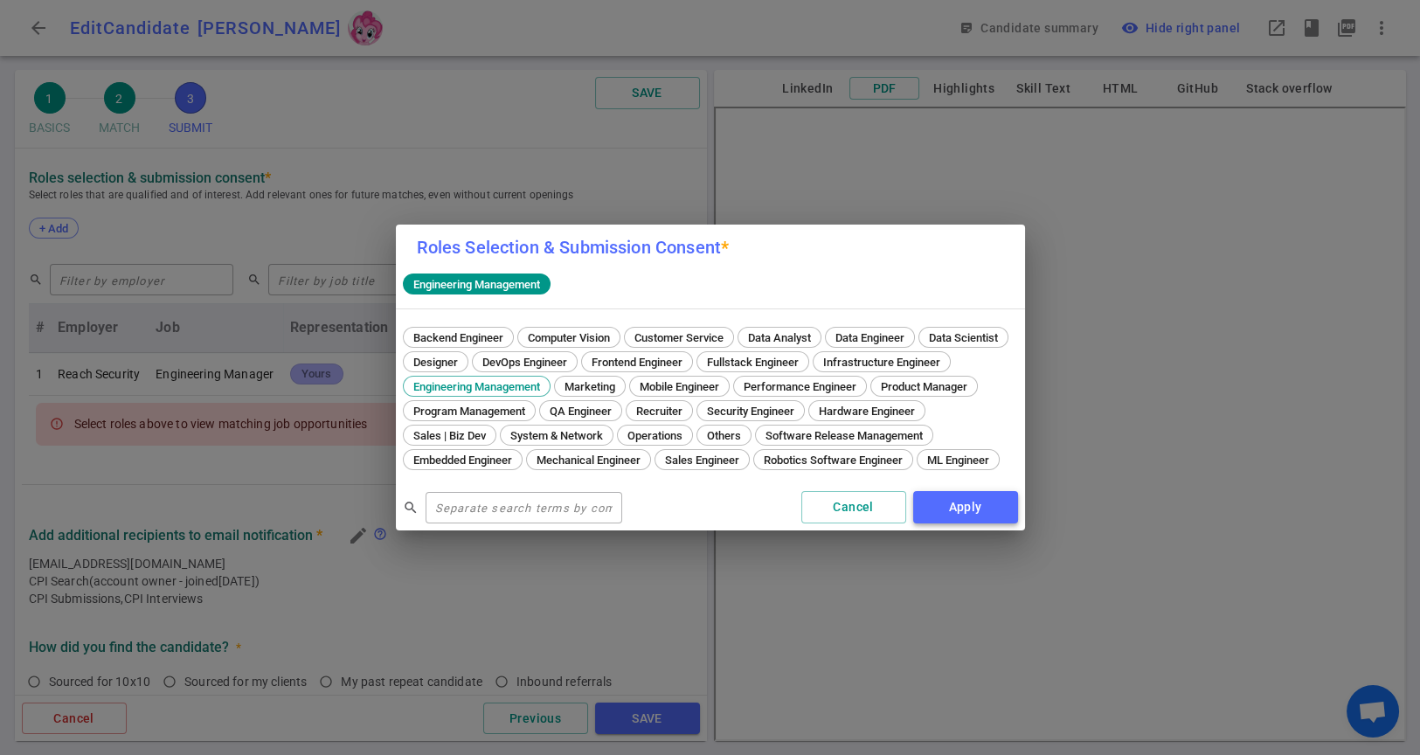
click at [971, 519] on button "Apply" at bounding box center [965, 507] width 105 height 32
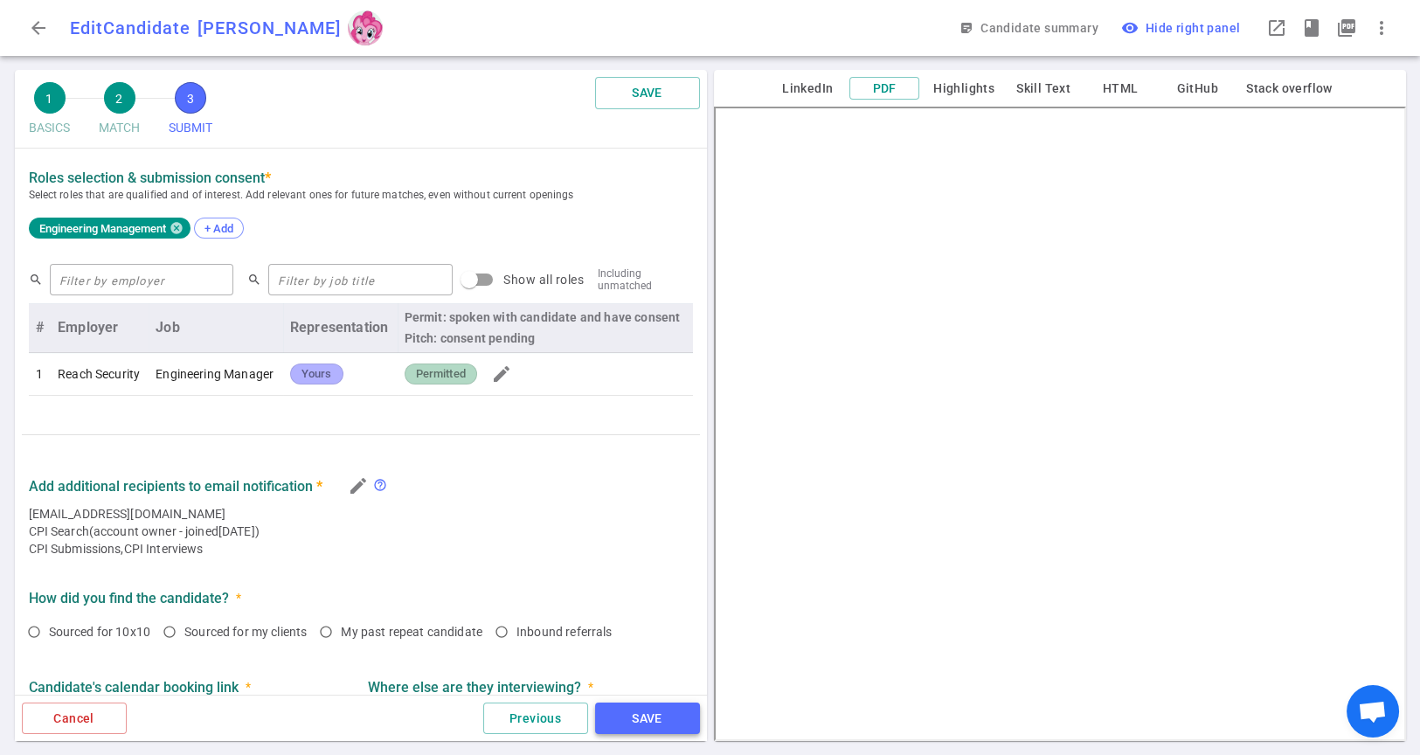
click at [619, 679] on button "SAVE" at bounding box center [647, 719] width 105 height 32
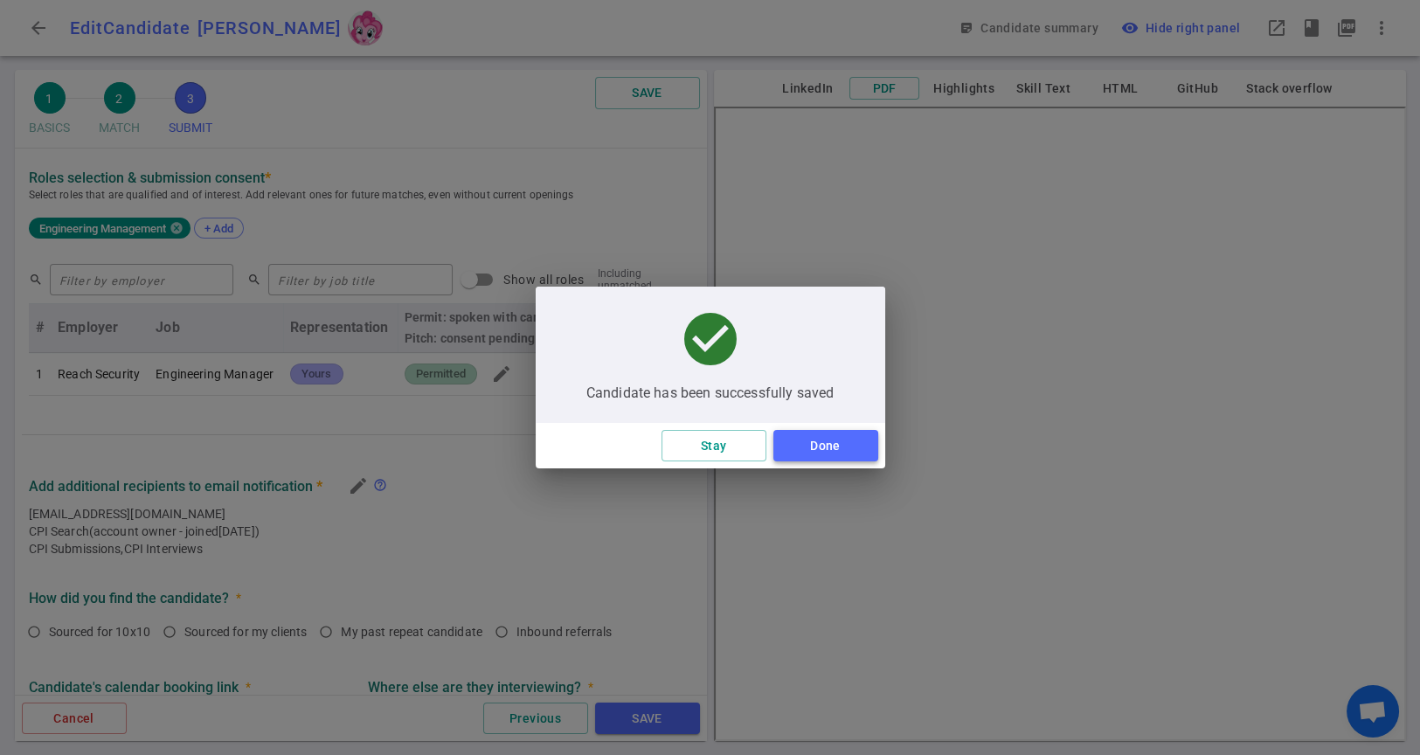
click at [825, 459] on button "Done" at bounding box center [825, 446] width 105 height 32
